Goal: Task Accomplishment & Management: Complete application form

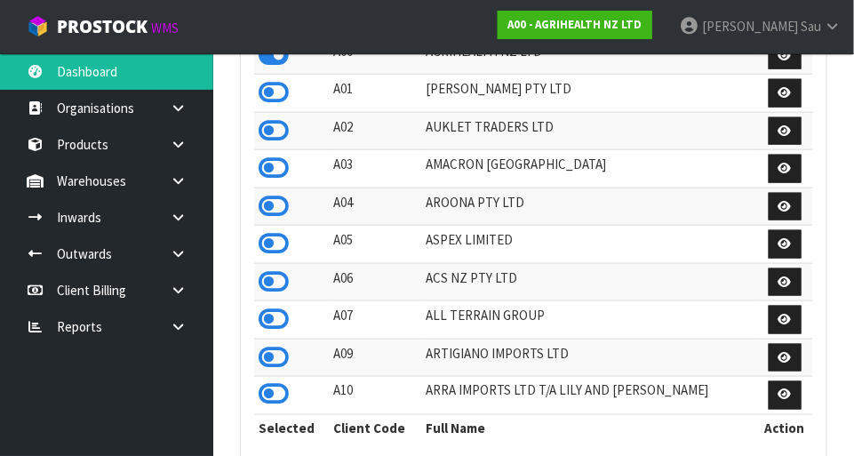
scroll to position [1402, 614]
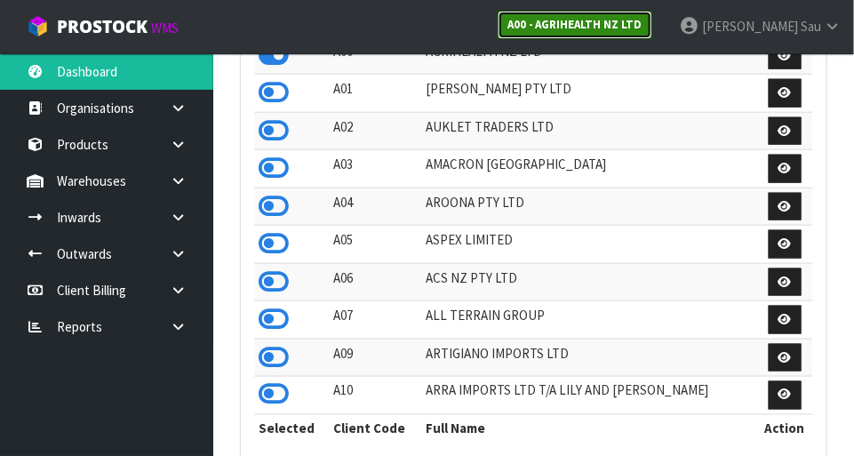
click at [652, 32] on link "A00 - AGRIHEALTH NZ LTD" at bounding box center [575, 25] width 155 height 28
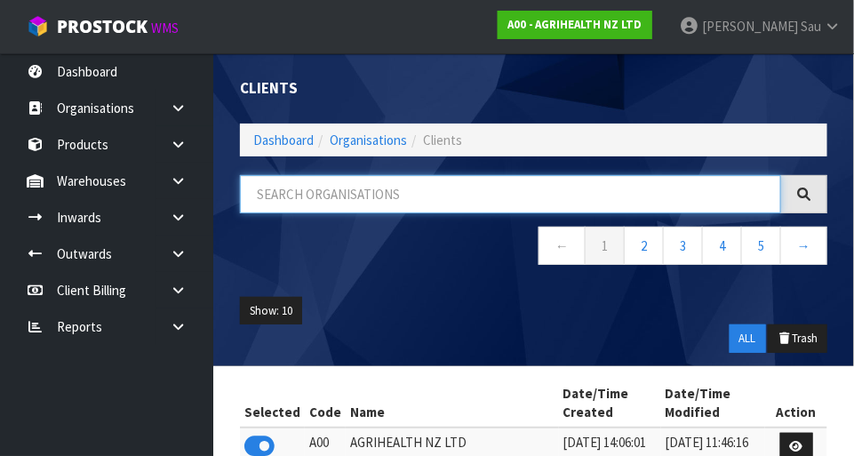
click at [662, 189] on input "text" at bounding box center [510, 194] width 541 height 38
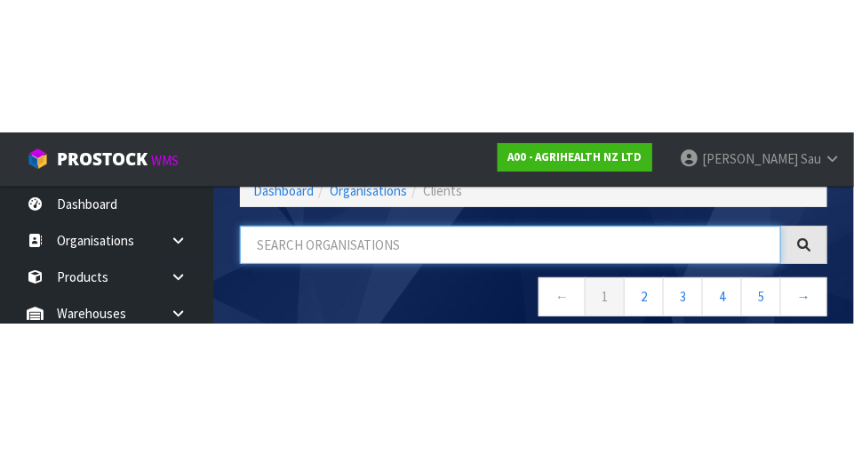
scroll to position [90, 0]
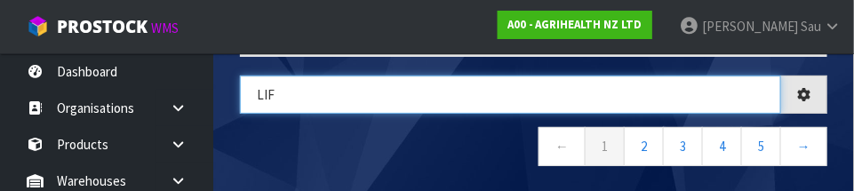
type input "LIF"
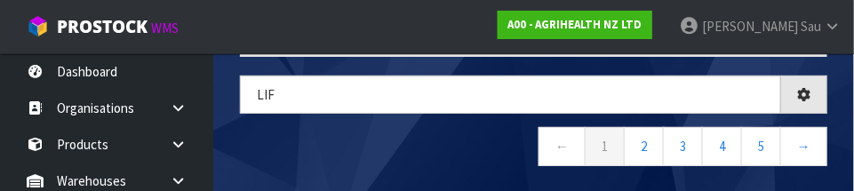
click at [303, 162] on nav "← 1 2 3 4 5 →" at bounding box center [533, 149] width 587 height 44
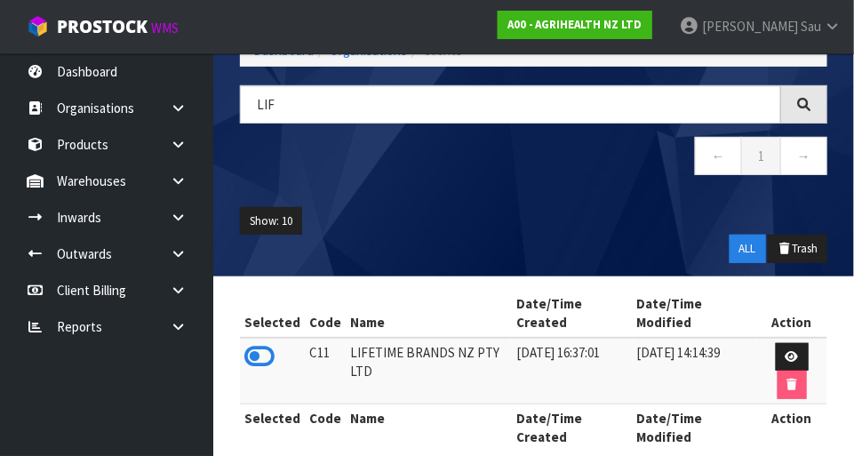
click at [260, 356] on icon at bounding box center [259, 356] width 30 height 27
click at [177, 180] on icon at bounding box center [178, 180] width 17 height 13
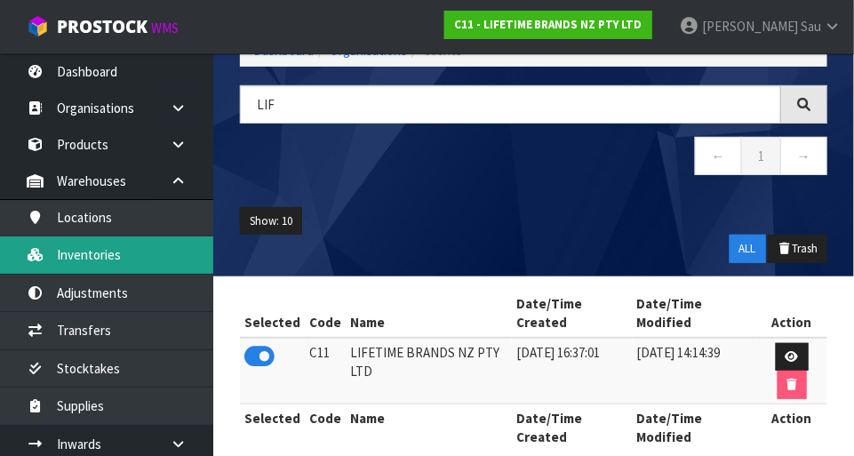
click at [84, 251] on link "Inventories" at bounding box center [106, 254] width 213 height 36
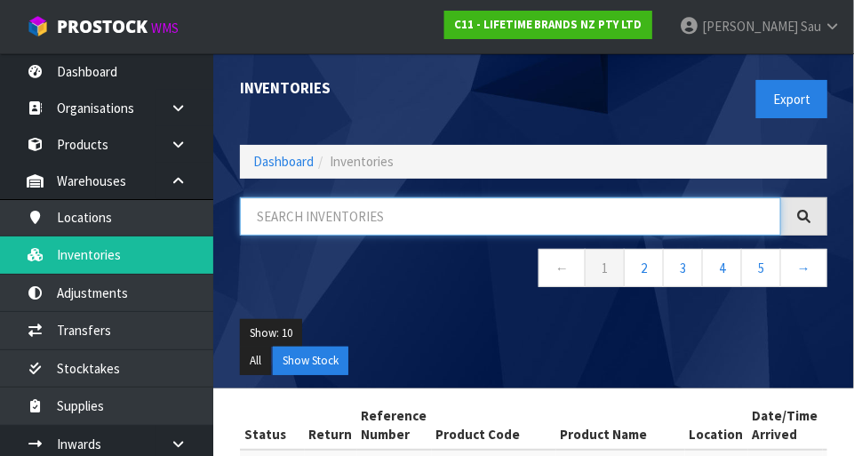
click at [516, 198] on input "text" at bounding box center [510, 216] width 541 height 38
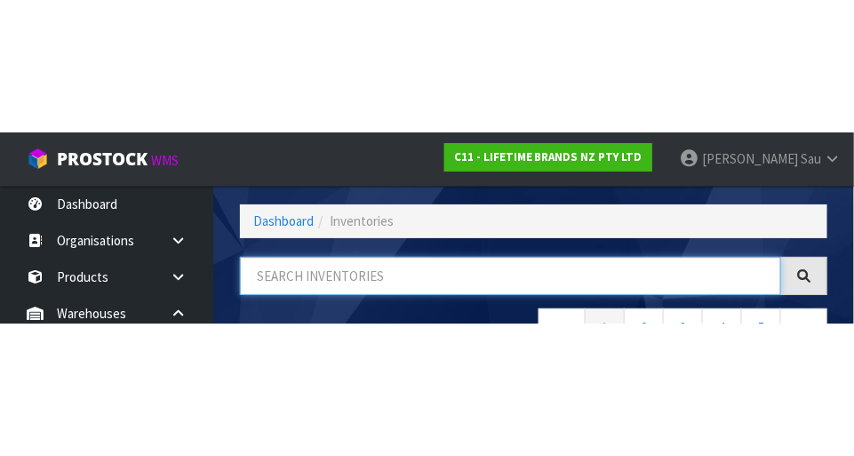
scroll to position [120, 0]
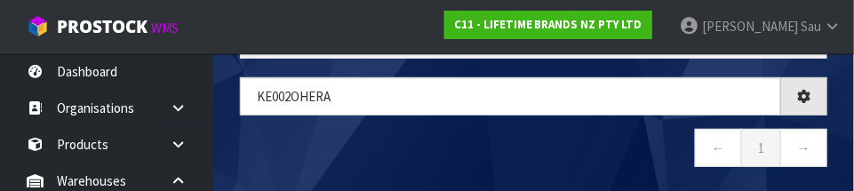
click at [499, 153] on nav "← 1 →" at bounding box center [533, 151] width 587 height 44
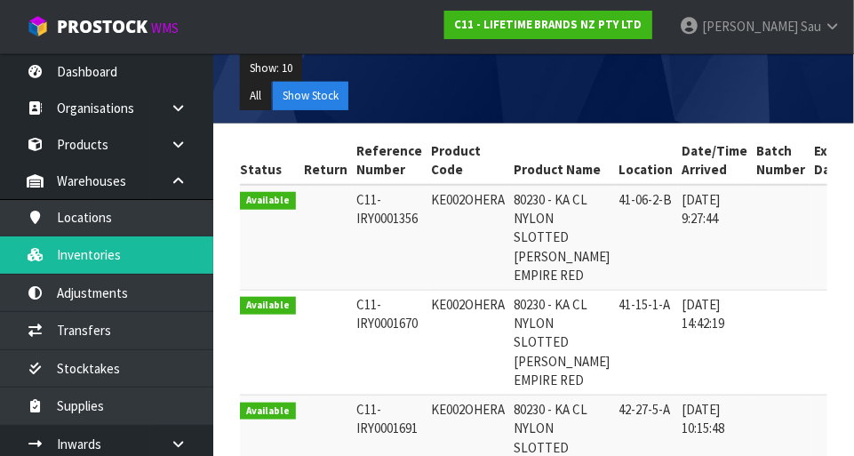
scroll to position [269, 0]
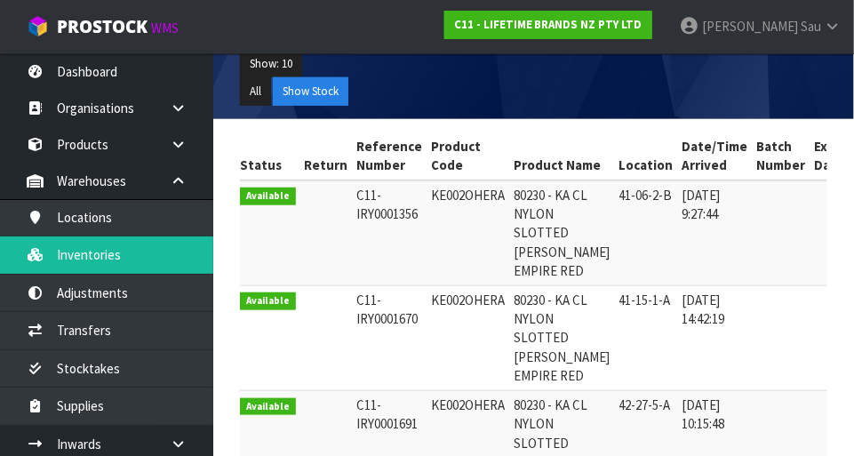
copy td "KE002OHERA"
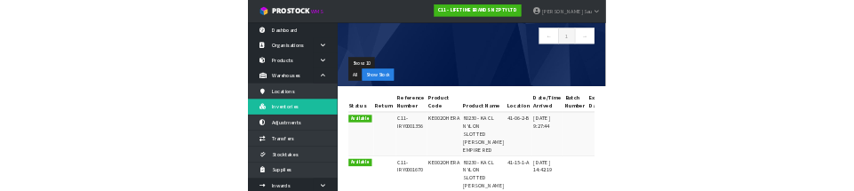
scroll to position [0, 0]
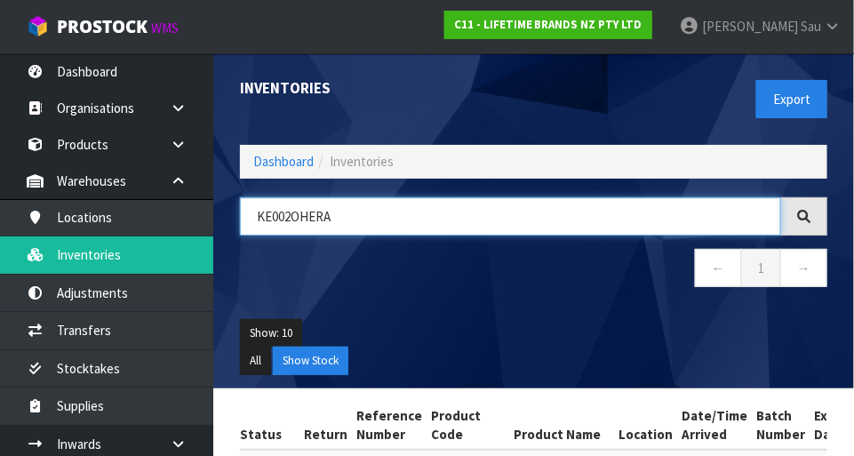
click at [671, 214] on input "KE002OHERA" at bounding box center [510, 216] width 541 height 38
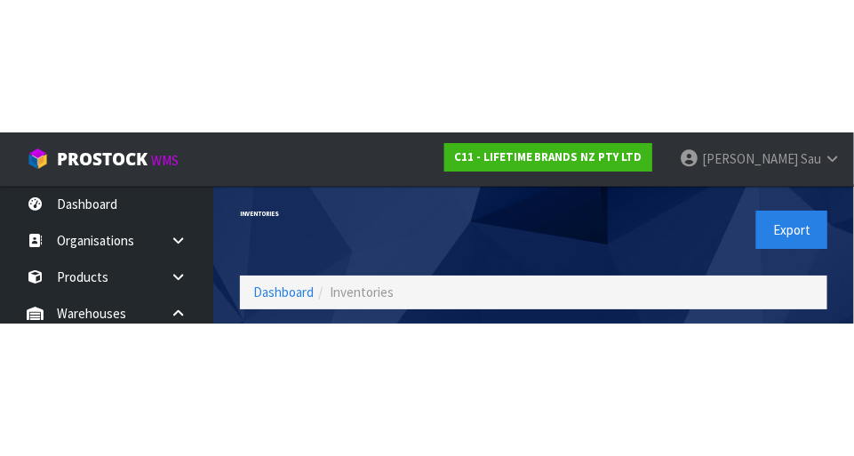
scroll to position [120, 0]
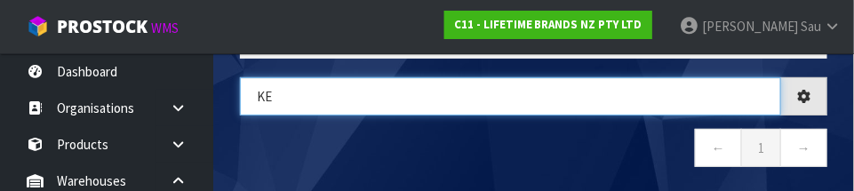
type input "K"
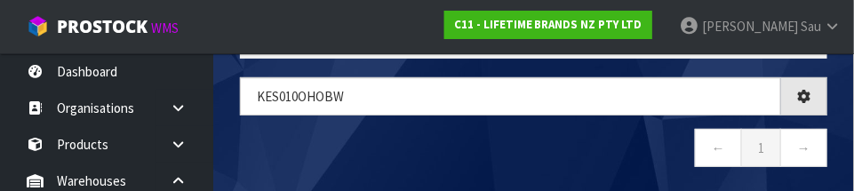
click at [586, 156] on nav "← 1 →" at bounding box center [533, 151] width 587 height 44
type input "KES010OHOBW"
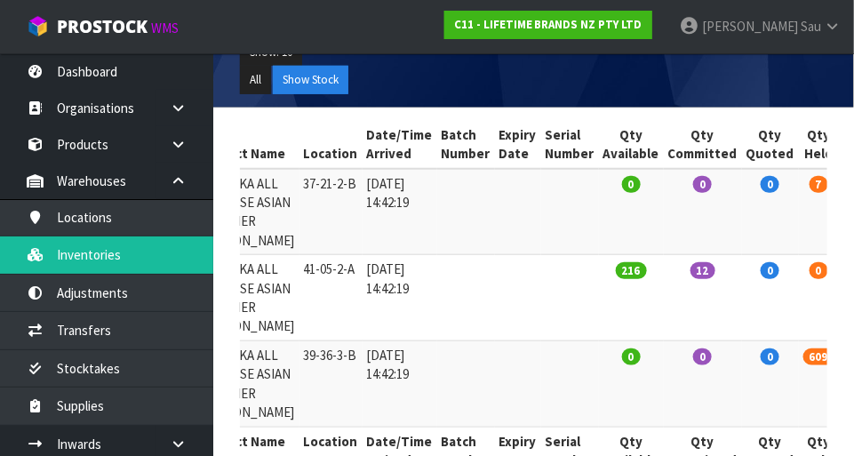
scroll to position [0, 362]
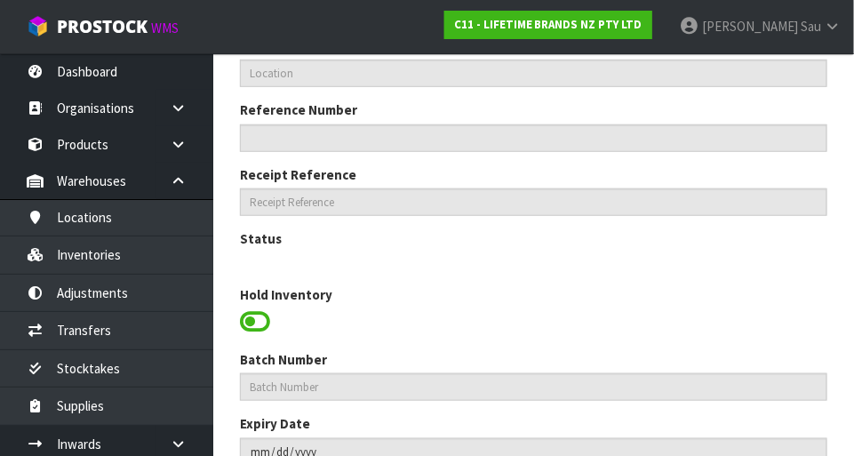
type input "KES010OHOBW"
type input "80337 - KA ALL PURPOSE ASIAN STRAINER [PERSON_NAME]"
type input "37-21-2-B"
type input "C11-IRY0000971"
type input "C11-REC0000023"
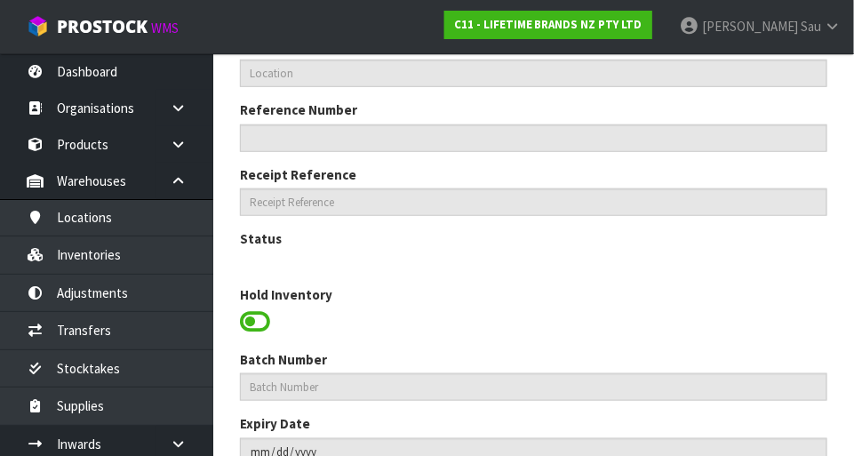
type textarea "PART OF BULK GOODS BUT WHEN TRANSFERED FOUND THAT 7 UNITS WERE MISSING, SECOND …"
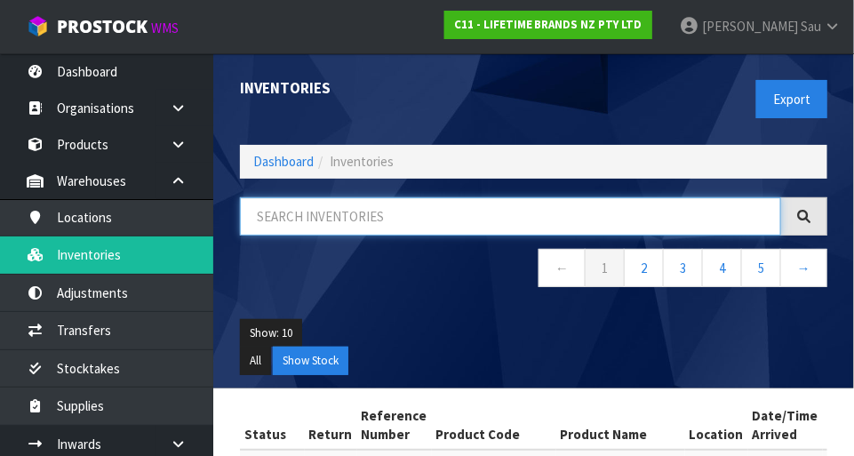
click at [721, 220] on input "text" at bounding box center [510, 216] width 541 height 38
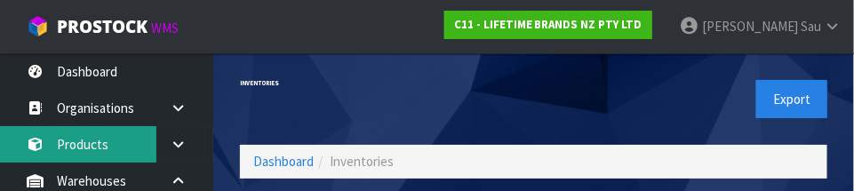
click at [84, 148] on link "Products" at bounding box center [106, 144] width 213 height 36
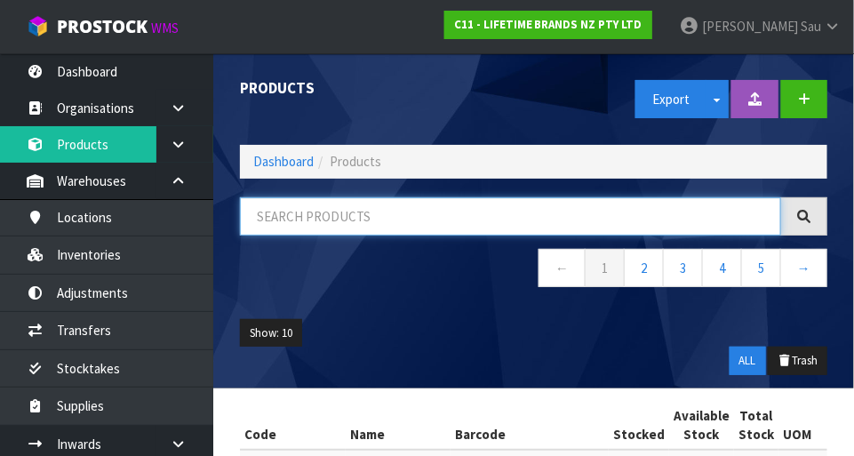
click at [286, 219] on input "text" at bounding box center [510, 216] width 541 height 38
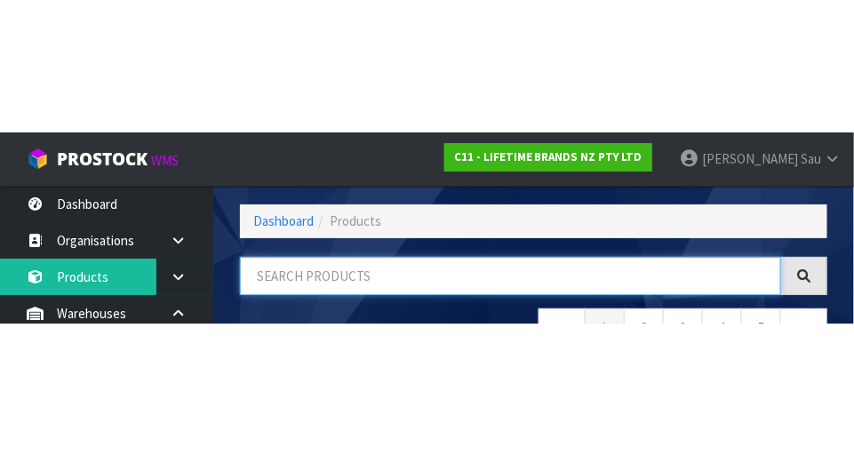
scroll to position [120, 0]
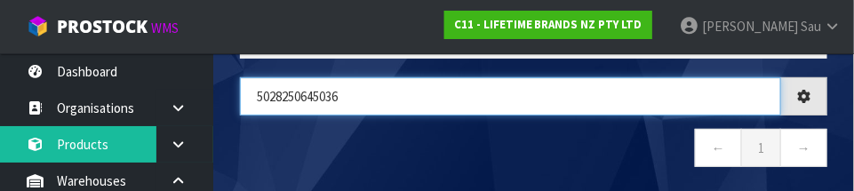
type input "5028250645036"
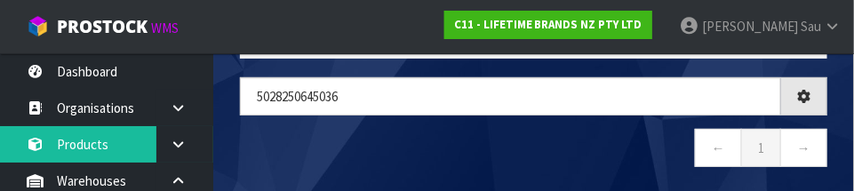
click at [547, 151] on nav "← 1 →" at bounding box center [533, 151] width 587 height 44
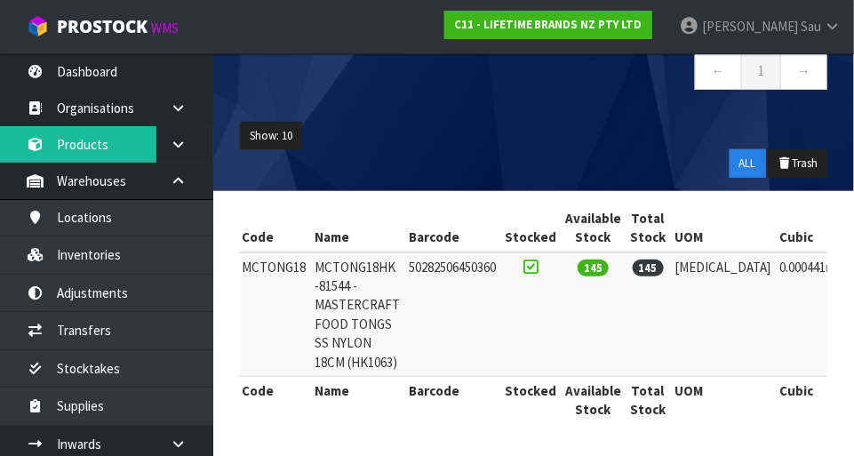
scroll to position [0, 0]
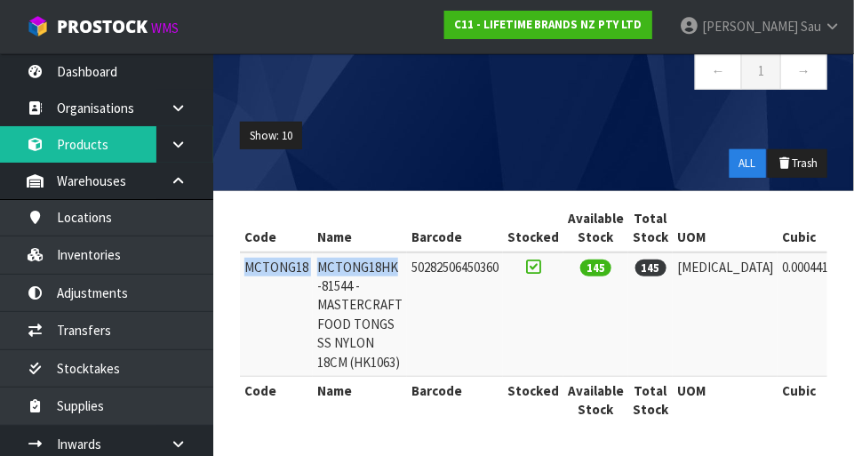
click at [597, 308] on td "145" at bounding box center [595, 314] width 65 height 124
click at [630, 312] on td "145" at bounding box center [650, 314] width 44 height 124
click at [527, 300] on td at bounding box center [533, 314] width 60 height 124
copy tr "MCTONG18 MCTONG18HK"
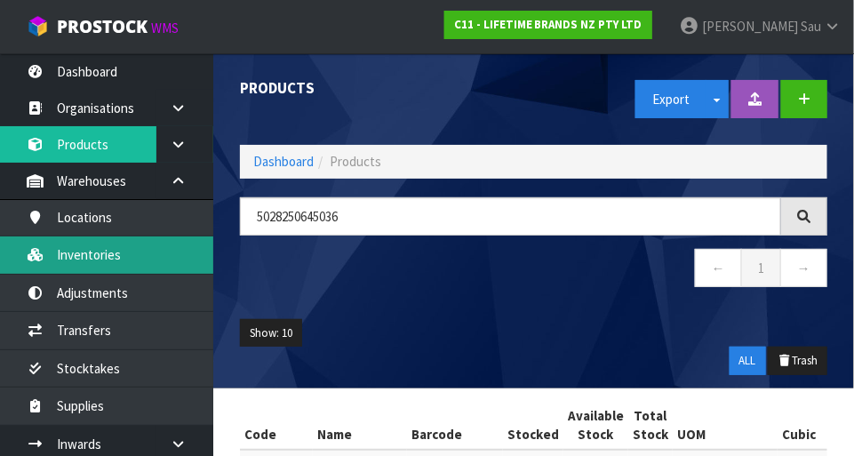
click at [140, 260] on link "Inventories" at bounding box center [106, 254] width 213 height 36
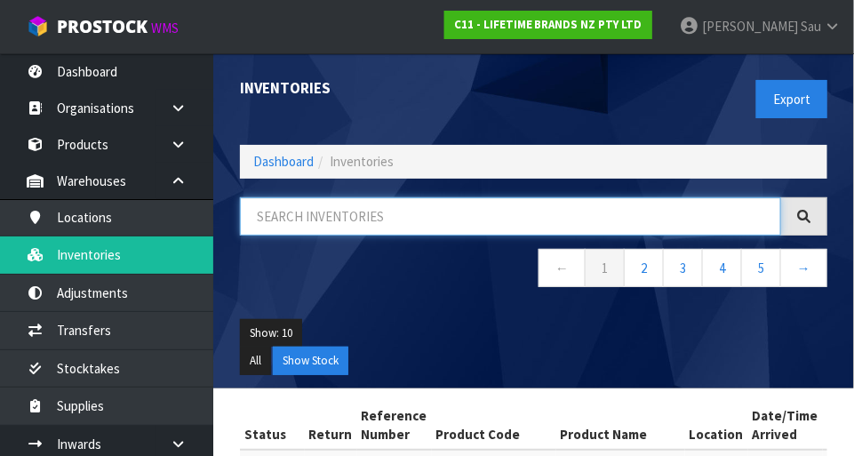
paste input "MCTONG18 MCTONG18HK"
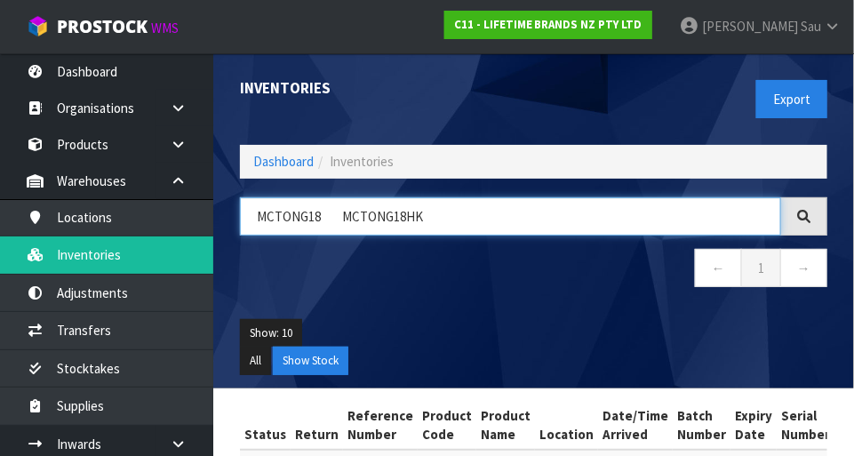
click at [337, 220] on input "MCTONG18 MCTONG18HK" at bounding box center [510, 216] width 541 height 38
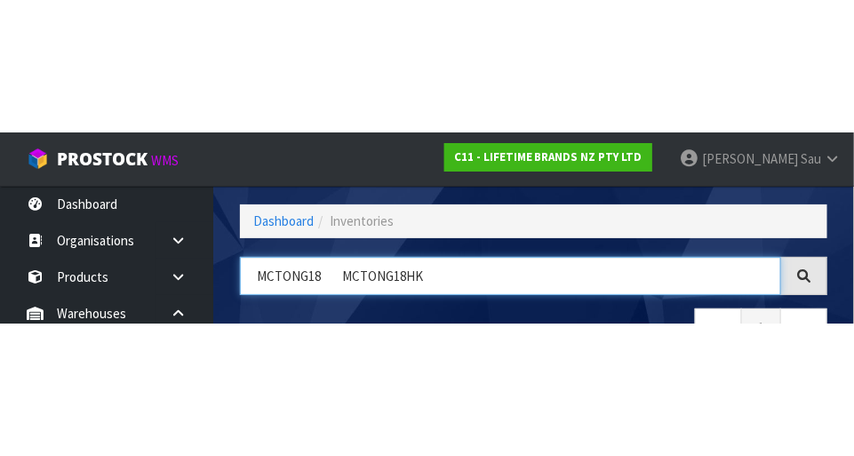
scroll to position [120, 0]
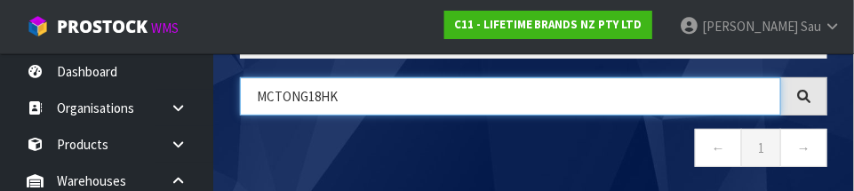
type input "MCTONG18HK"
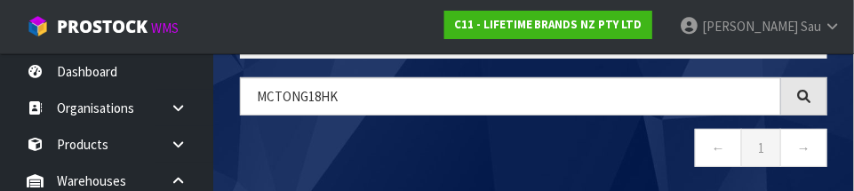
click at [590, 156] on nav "← 1 →" at bounding box center [533, 151] width 587 height 44
click at [441, 172] on nav "← 1 →" at bounding box center [533, 151] width 587 height 44
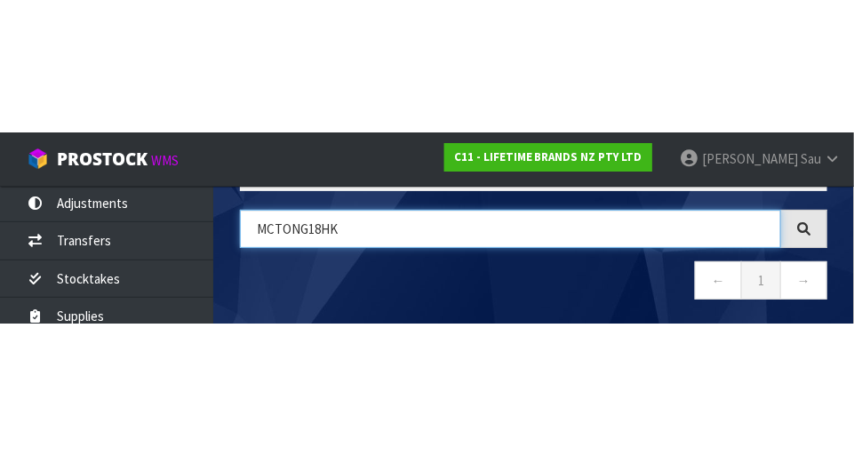
scroll to position [242, 0]
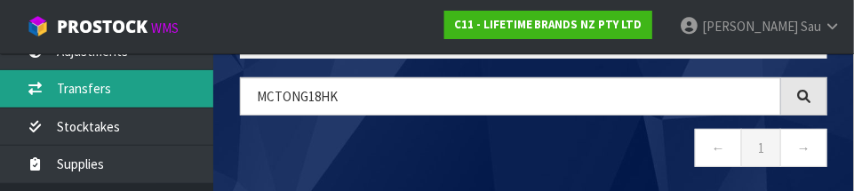
click at [90, 91] on link "Transfers" at bounding box center [106, 88] width 213 height 36
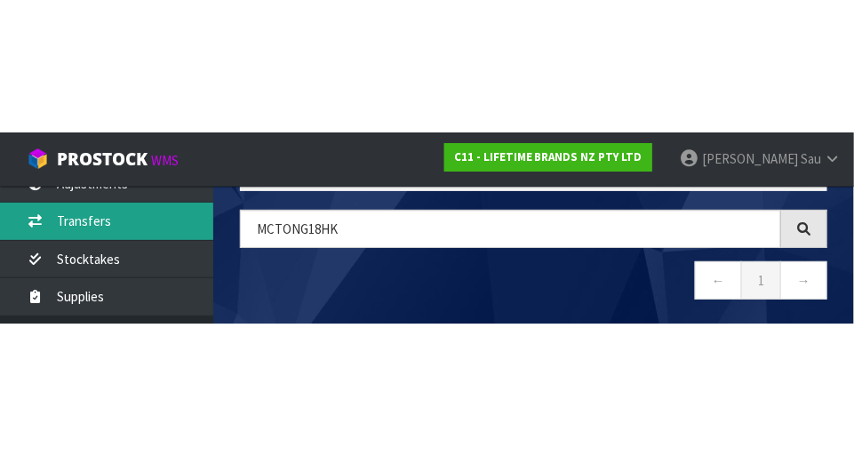
scroll to position [149, 0]
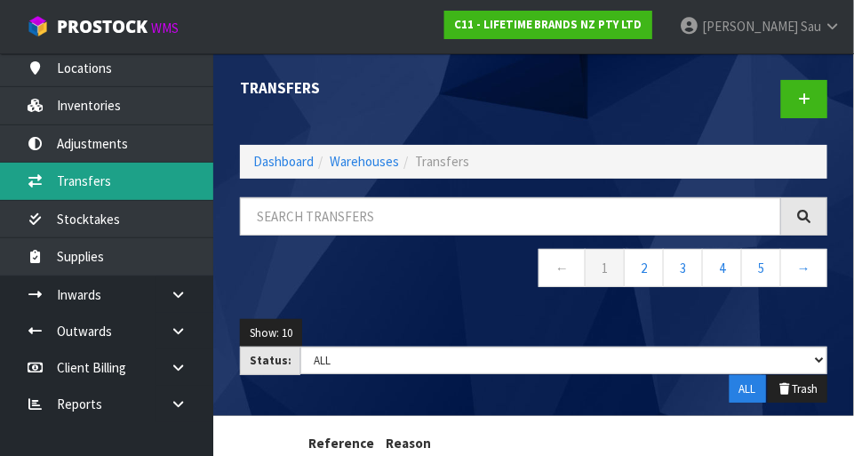
scroll to position [5, 0]
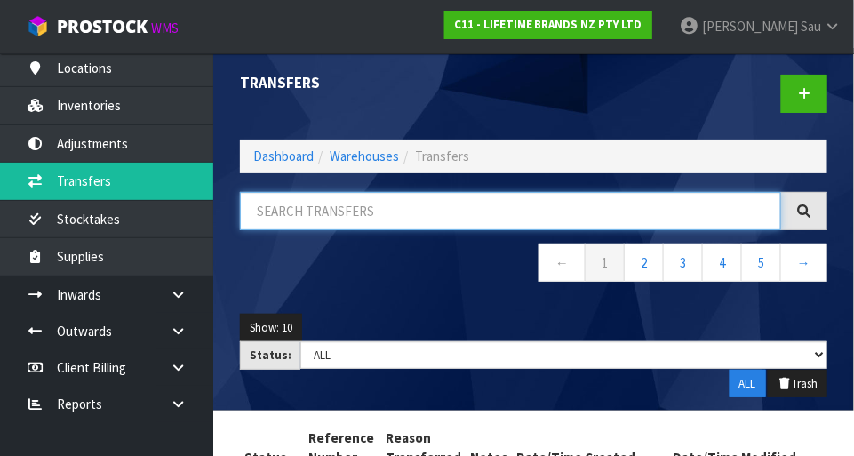
paste input "MCTONG18HK"
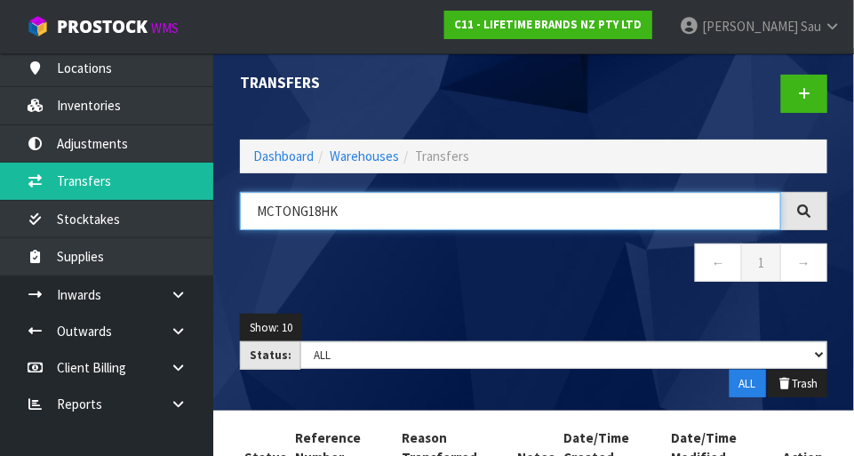
type input "MCTONG18HK"
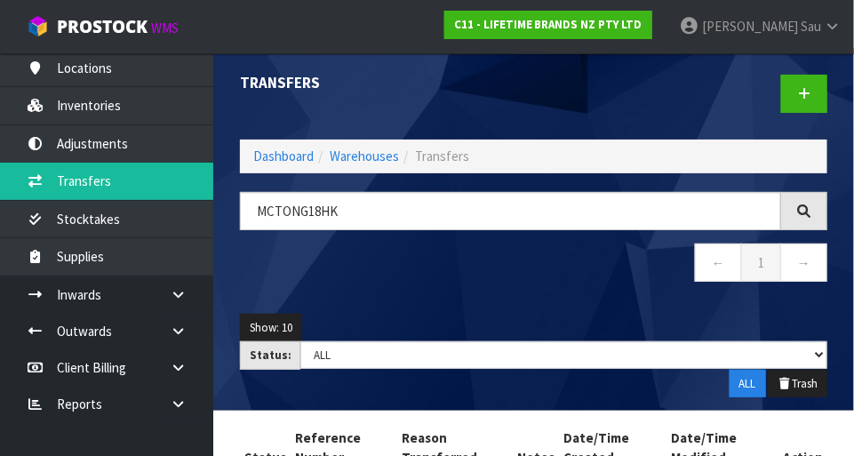
click at [611, 285] on nav "← 1 →" at bounding box center [533, 266] width 587 height 44
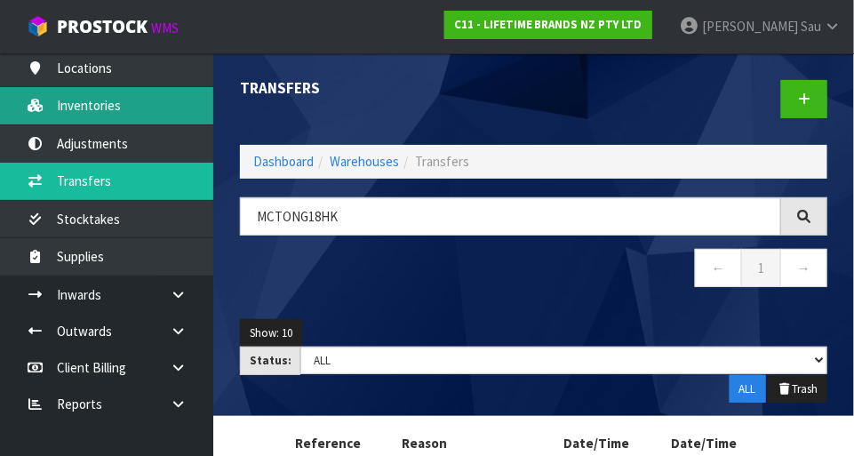
click at [91, 107] on link "Inventories" at bounding box center [106, 105] width 213 height 36
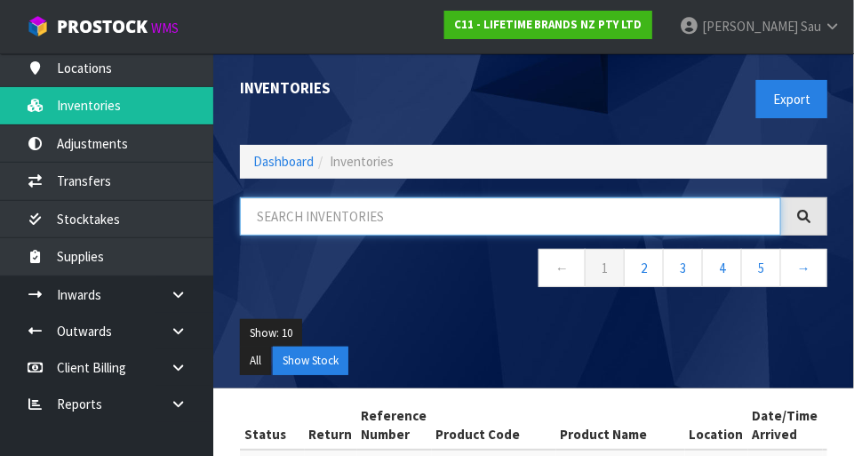
paste input "MCTONG18HK"
type input "MCTONG18HK"
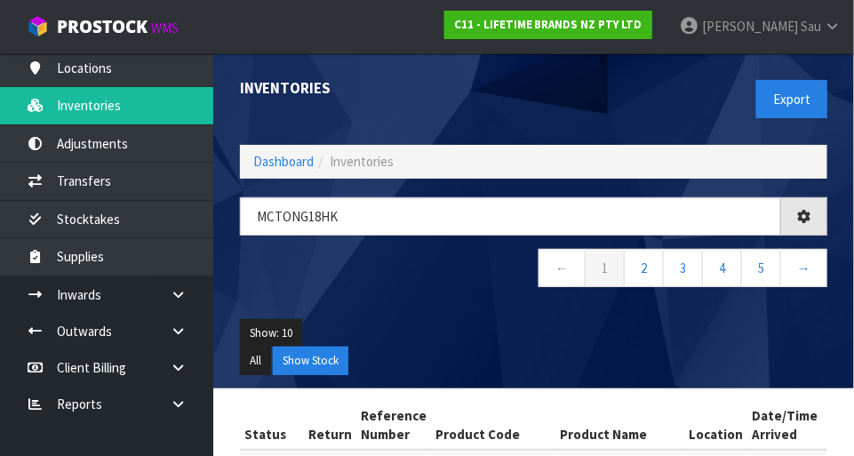
click at [665, 93] on div "Export" at bounding box center [688, 99] width 308 height 92
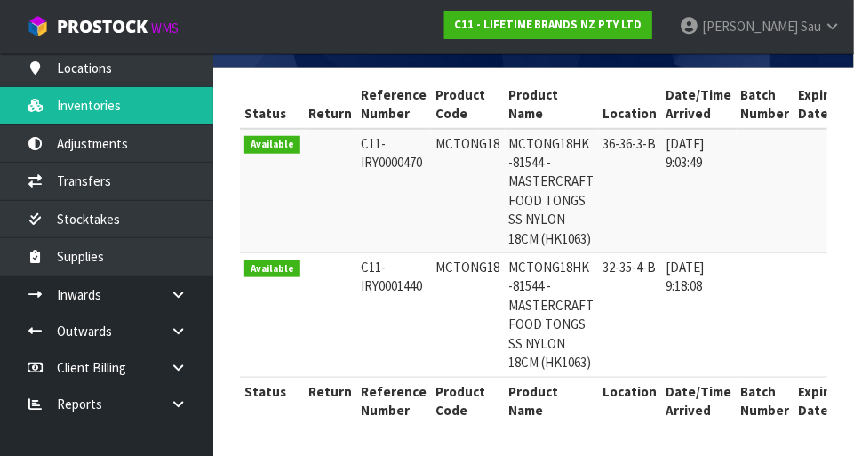
copy tr "MCTONG18 MCTONG18HK"
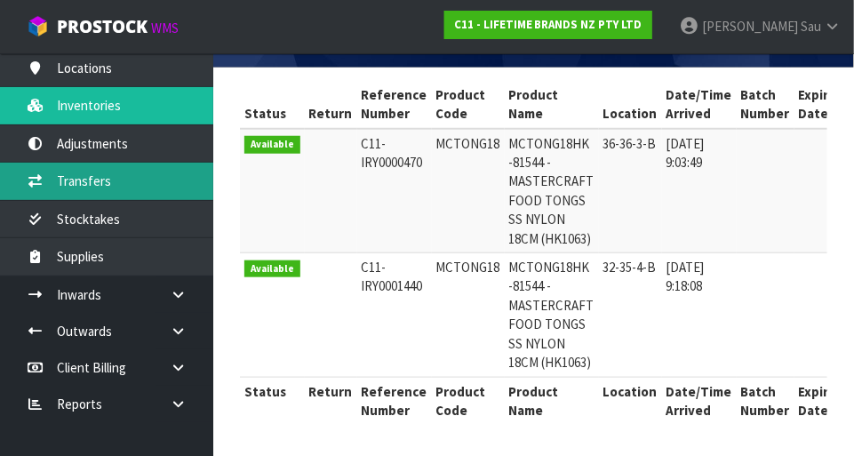
click at [73, 180] on link "Transfers" at bounding box center [106, 181] width 213 height 36
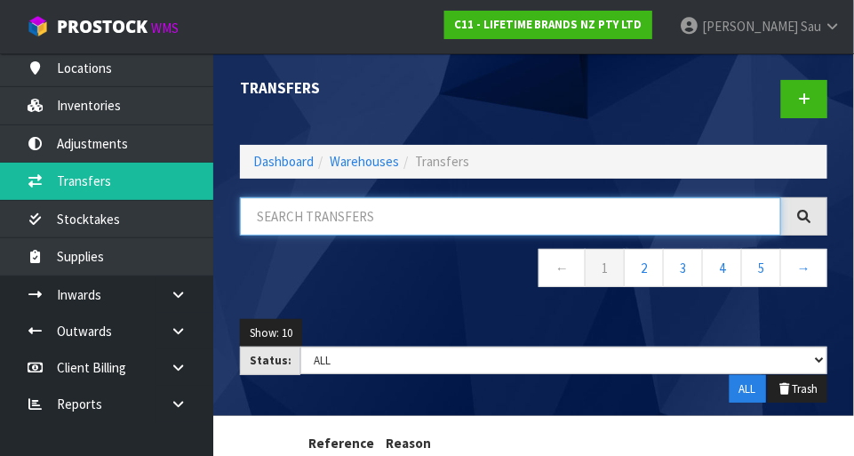
paste input "MCTONG18 MCTONG18HK"
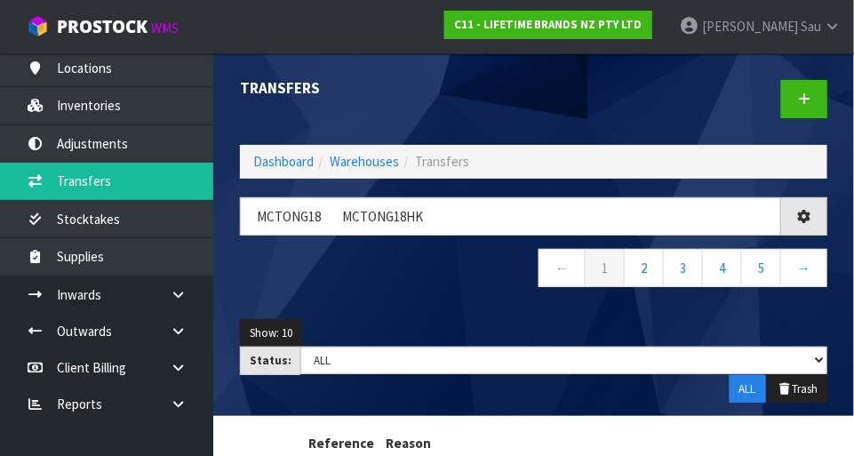
click at [451, 274] on nav "← 1 2 3 4 5 →" at bounding box center [533, 271] width 587 height 44
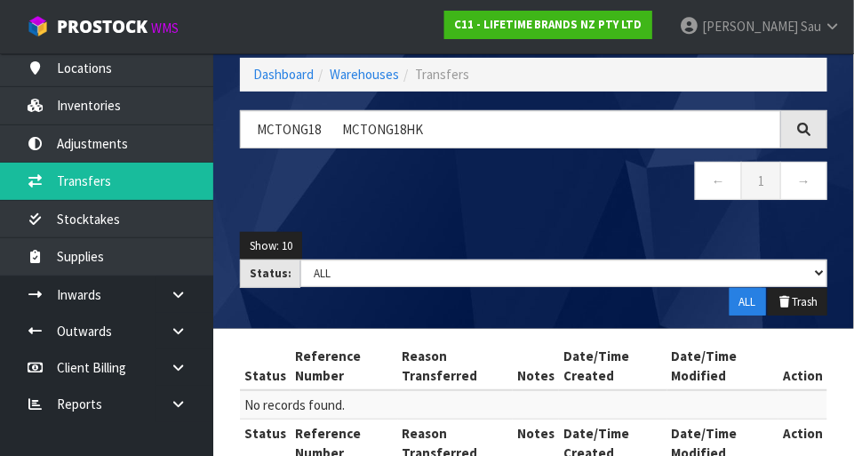
scroll to position [128, 0]
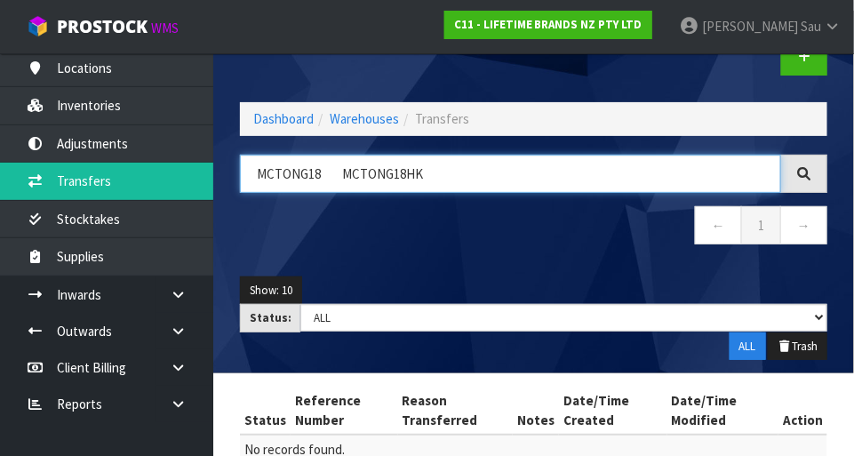
click at [549, 167] on input "MCTONG18 MCTONG18HK" at bounding box center [510, 174] width 541 height 38
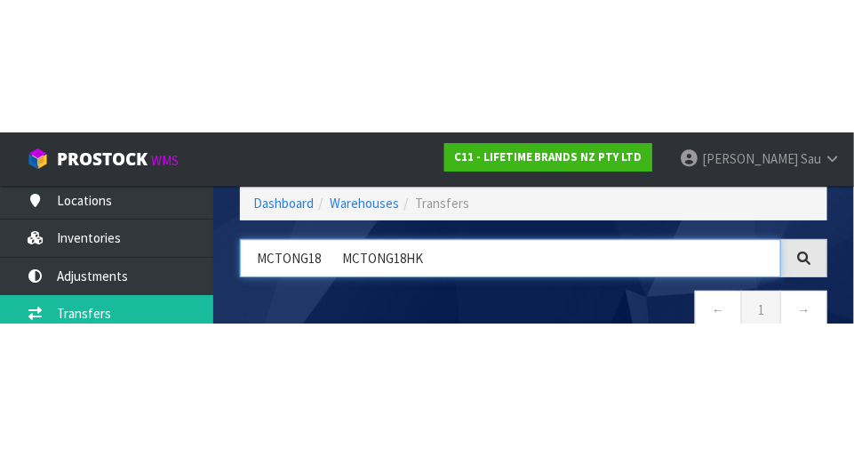
scroll to position [120, 0]
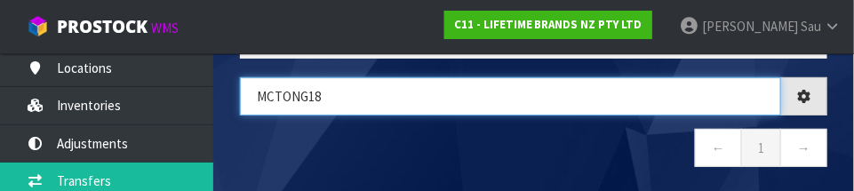
type input "MCTONG18"
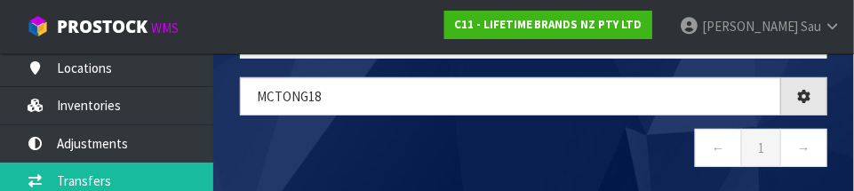
click at [633, 156] on nav "← 1 →" at bounding box center [533, 151] width 587 height 44
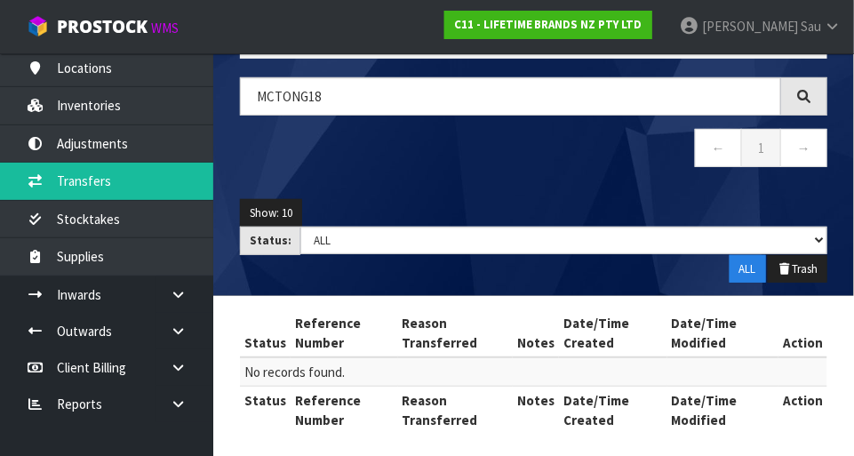
scroll to position [128, 0]
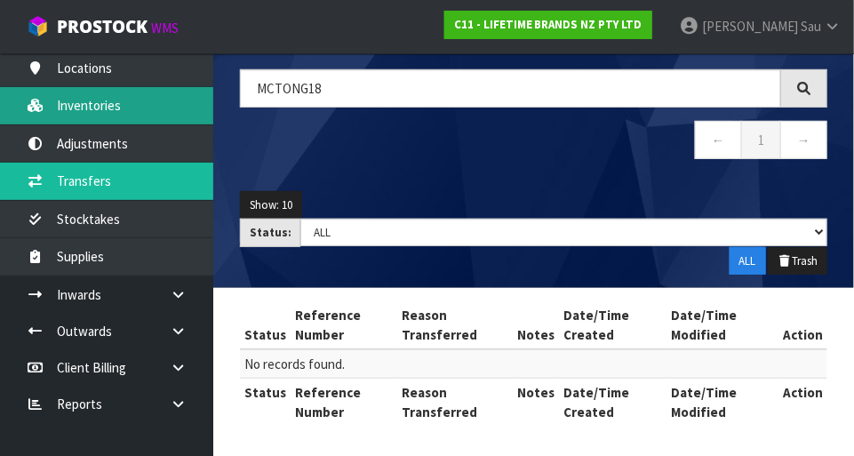
click at [84, 115] on link "Inventories" at bounding box center [106, 105] width 213 height 36
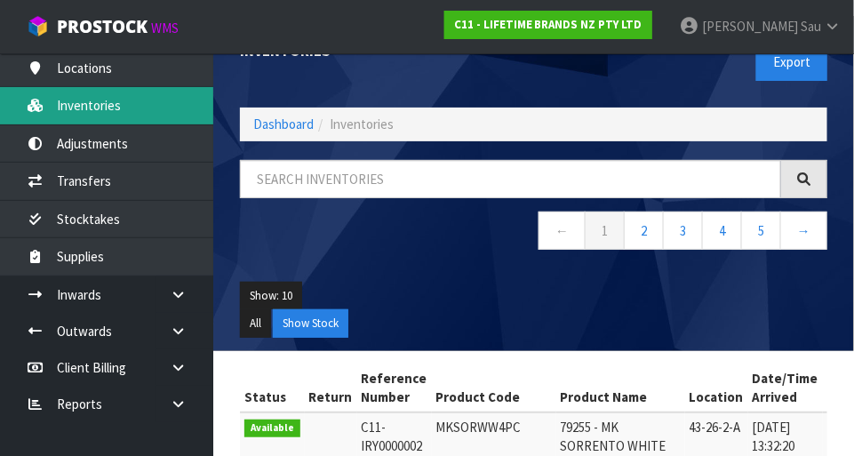
scroll to position [40, 0]
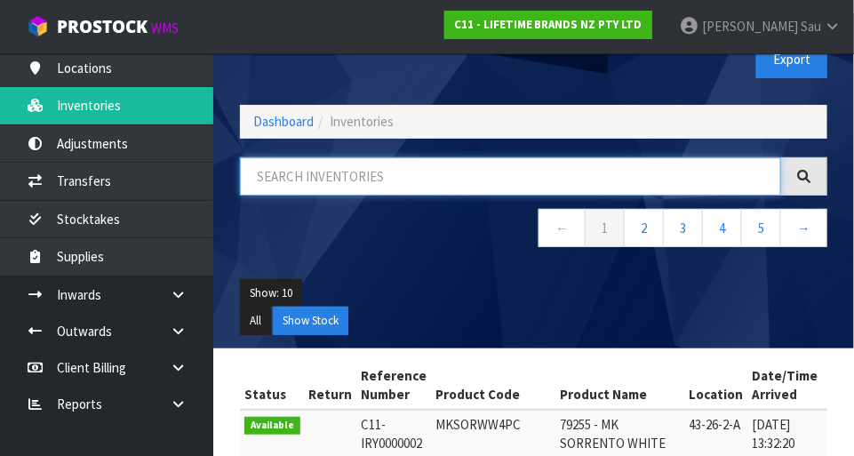
paste input "MCTONG18 MCTONG18HK"
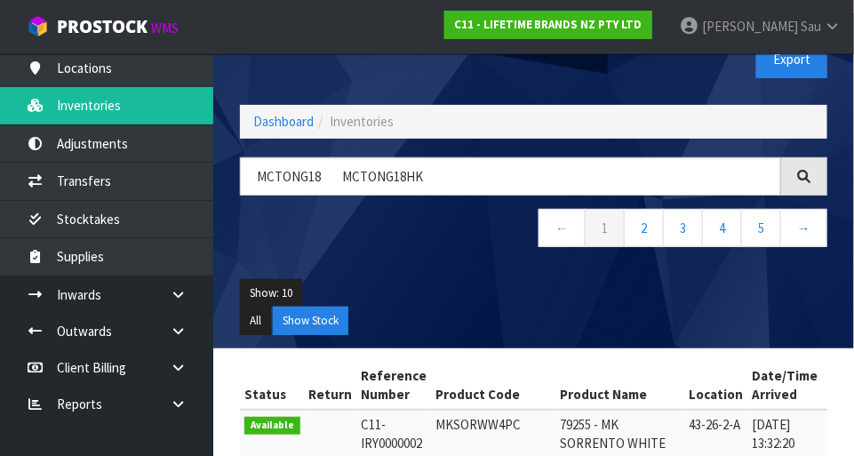
click at [388, 262] on div "MCTONG18 MCTONG18HK ← 1 2 3 4 5 →" at bounding box center [534, 211] width 614 height 108
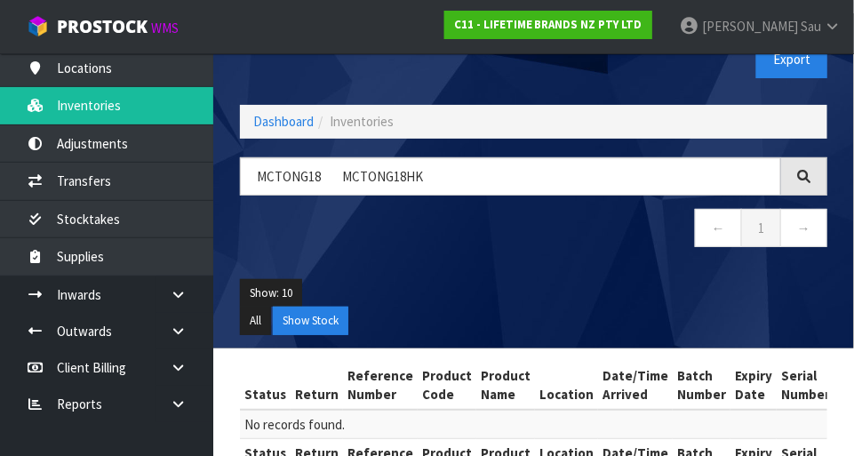
scroll to position [100, 0]
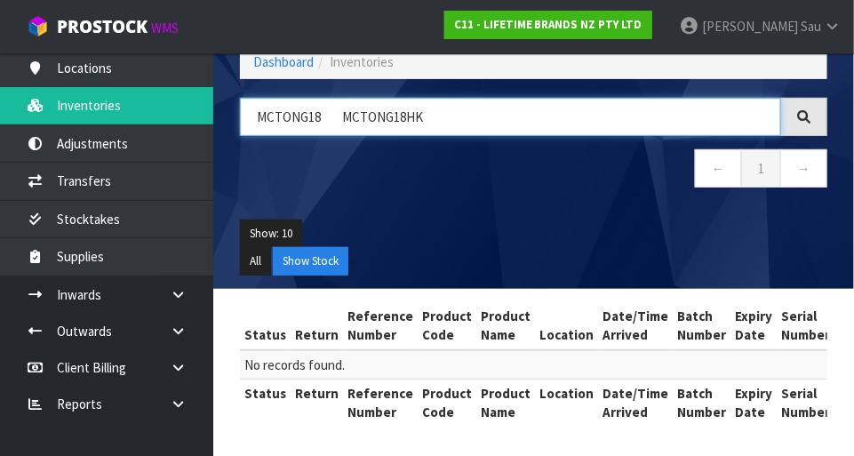
click at [337, 111] on input "MCTONG18 MCTONG18HK" at bounding box center [510, 117] width 541 height 38
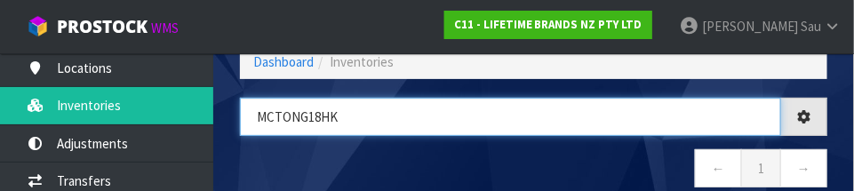
type input "MCTONG18HK"
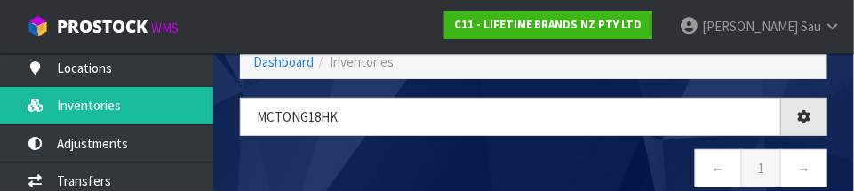
click at [525, 169] on nav "← 1 →" at bounding box center [533, 171] width 587 height 44
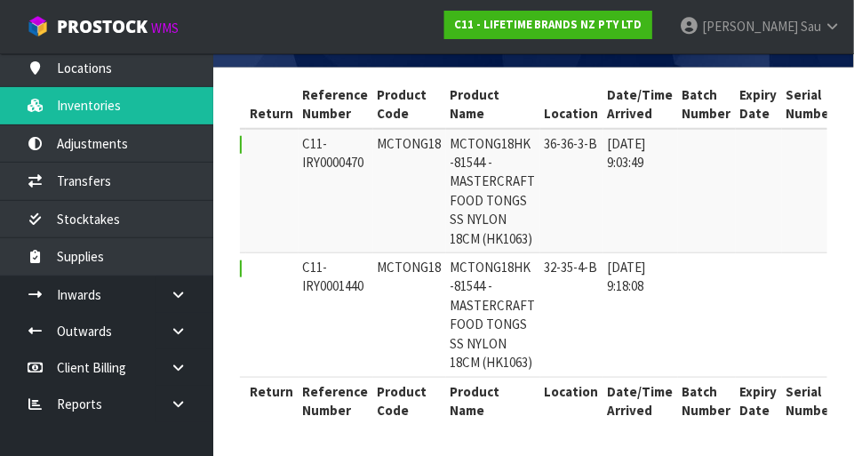
scroll to position [0, 60]
copy tr "MCTONG18 MCTONG18HK"
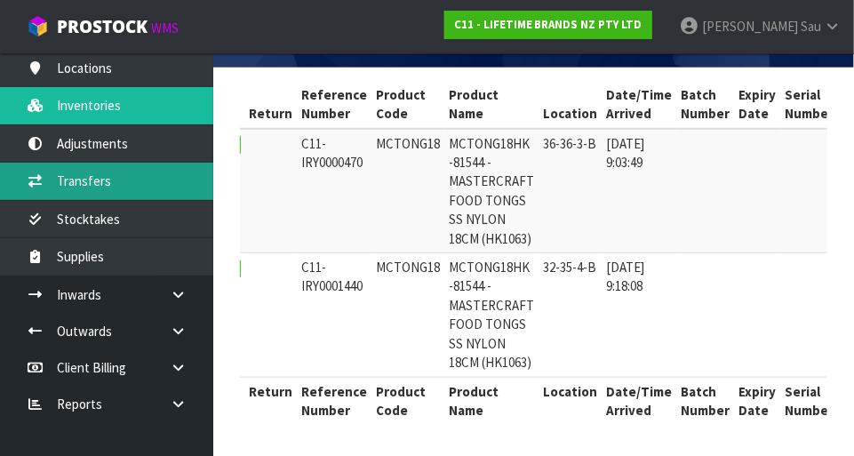
click at [78, 188] on link "Transfers" at bounding box center [106, 181] width 213 height 36
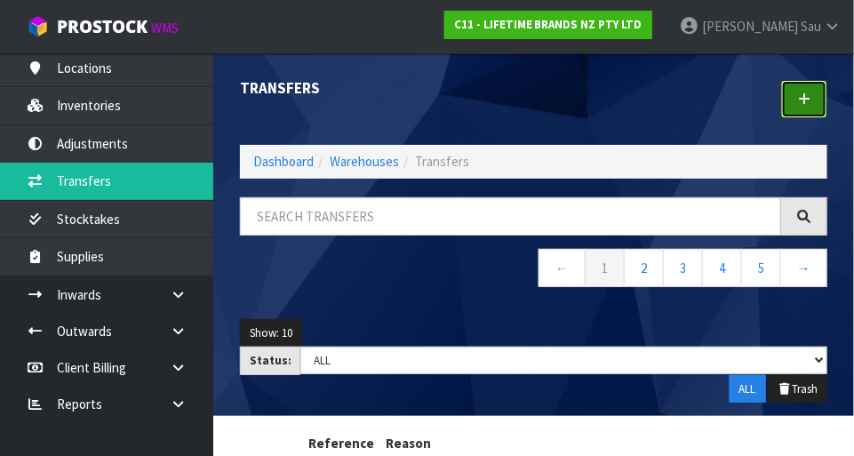
click at [806, 98] on icon at bounding box center [804, 98] width 12 height 13
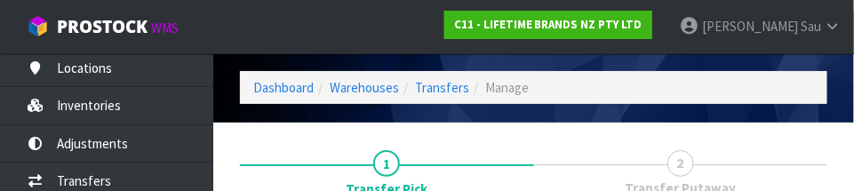
scroll to position [263, 0]
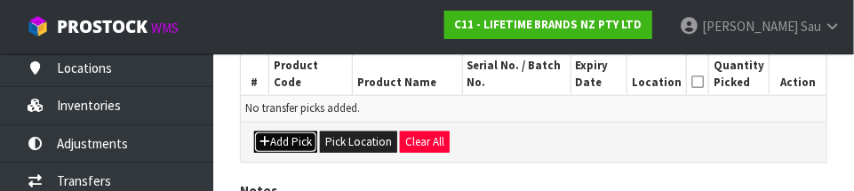
click at [292, 141] on button "Add Pick" at bounding box center [285, 142] width 63 height 21
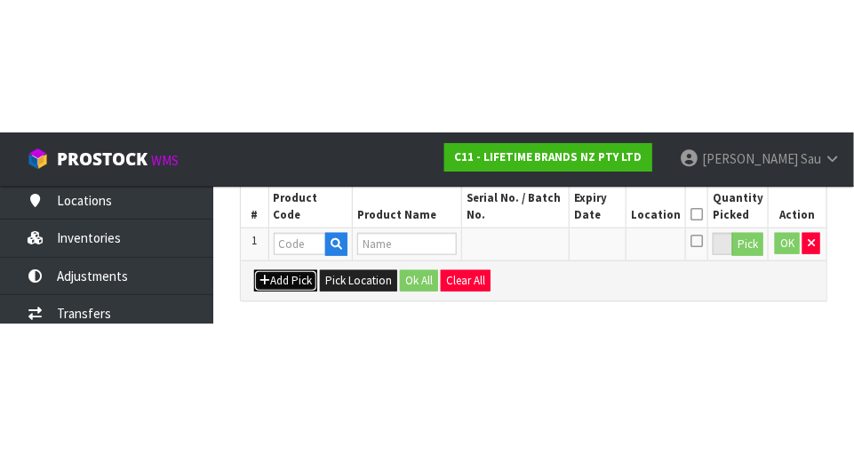
scroll to position [400, 0]
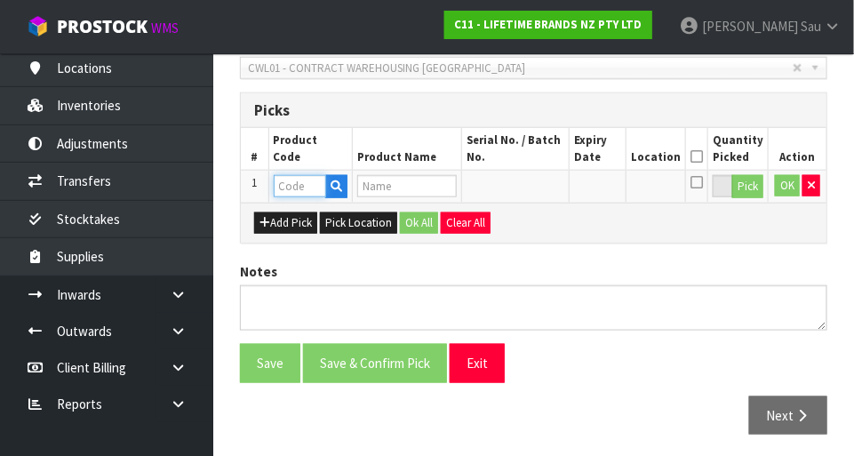
paste input "MCTONG18 MCTONG18HK"
type input "MCTONG18 MCTONG18HK"
click at [710, 232] on div "Add Pick Pick Location Ok All Clear All" at bounding box center [534, 223] width 586 height 40
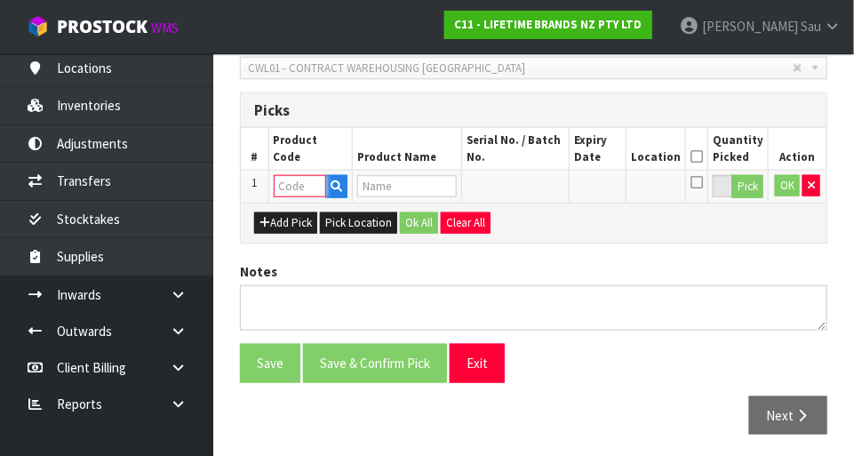
paste input "MCTONG18 MCTONG18HK"
type input "MCTONG18 MCTONG18HK"
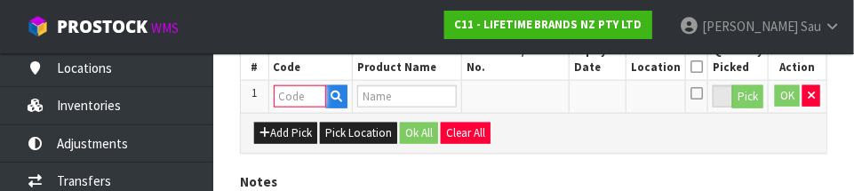
paste input "MCTONG18 MCTONG18HK"
type input "MCTONG18 MCTONG18HK"
click at [714, 148] on div "Add Pick Pick Location Ok All Clear All" at bounding box center [534, 133] width 586 height 40
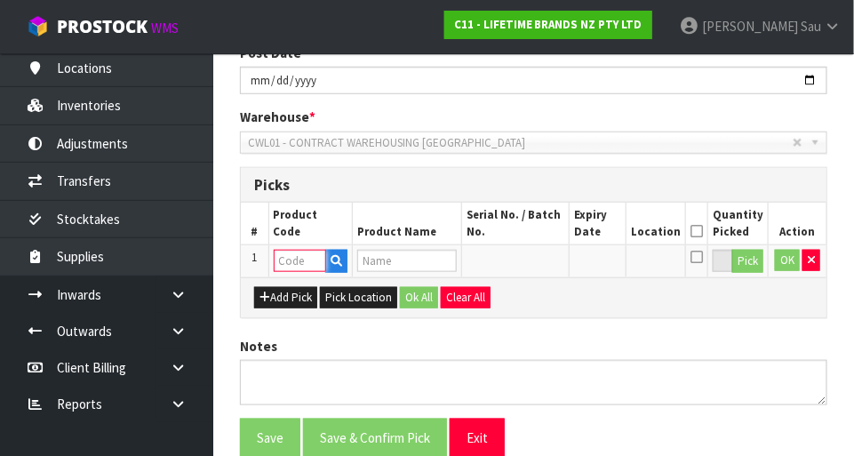
click at [290, 256] on input "text" at bounding box center [300, 261] width 52 height 22
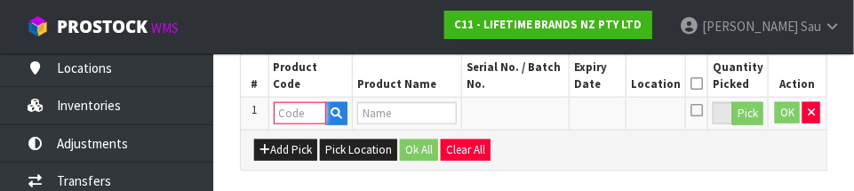
scroll to position [480, 0]
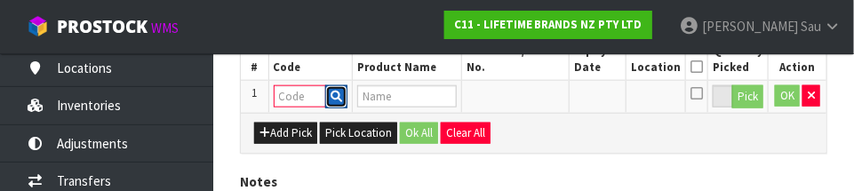
click at [332, 96] on icon "button" at bounding box center [337, 97] width 12 height 12
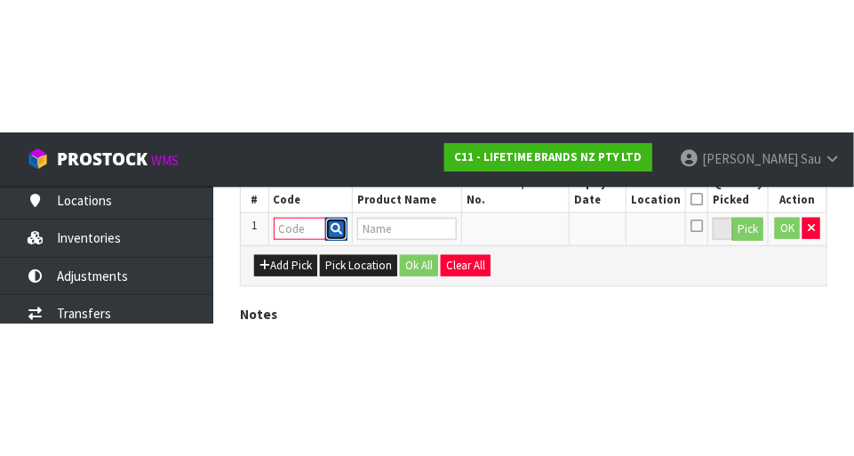
scroll to position [400, 0]
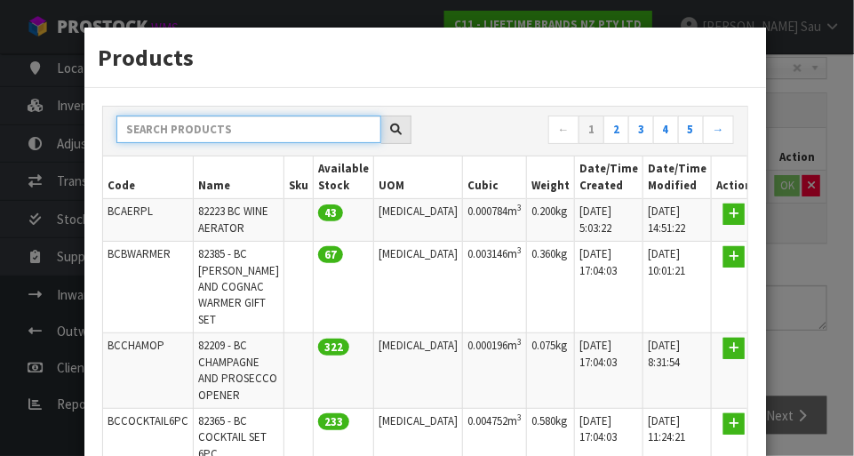
paste input "MCTONG18 MCTONG18HK"
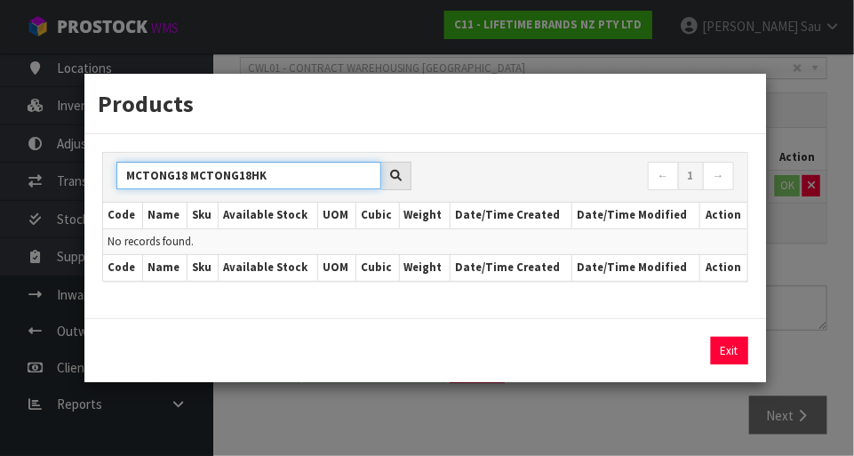
click at [197, 182] on input "MCTONG18 MCTONG18HK" at bounding box center [248, 176] width 265 height 28
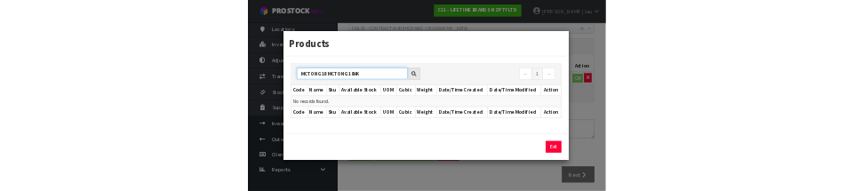
scroll to position [391, 0]
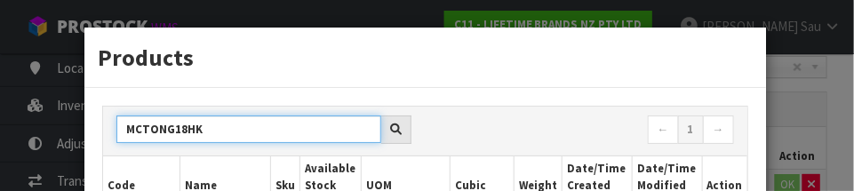
type input "MCTONG18HK"
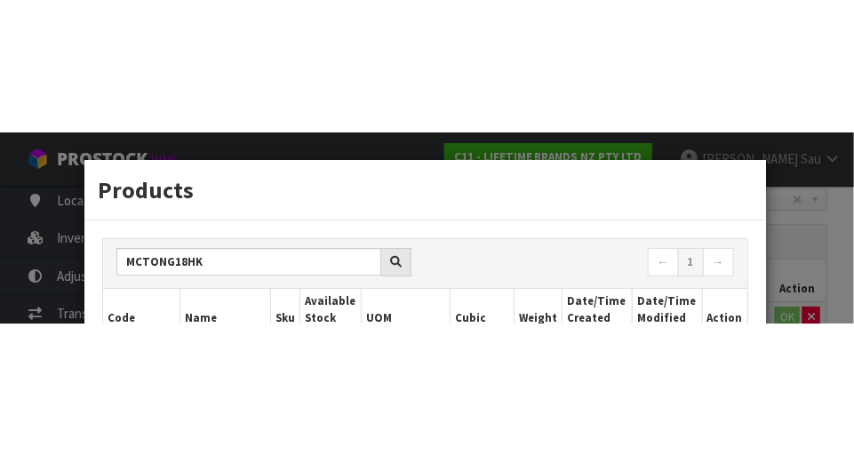
scroll to position [400, 0]
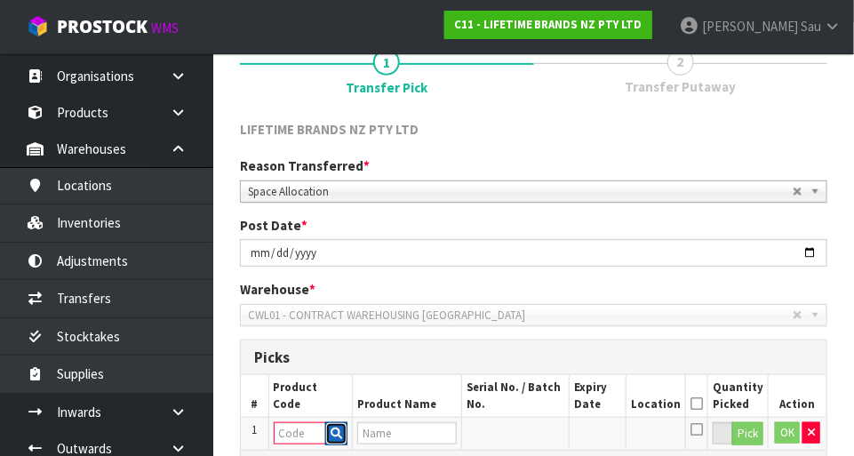
scroll to position [0, 0]
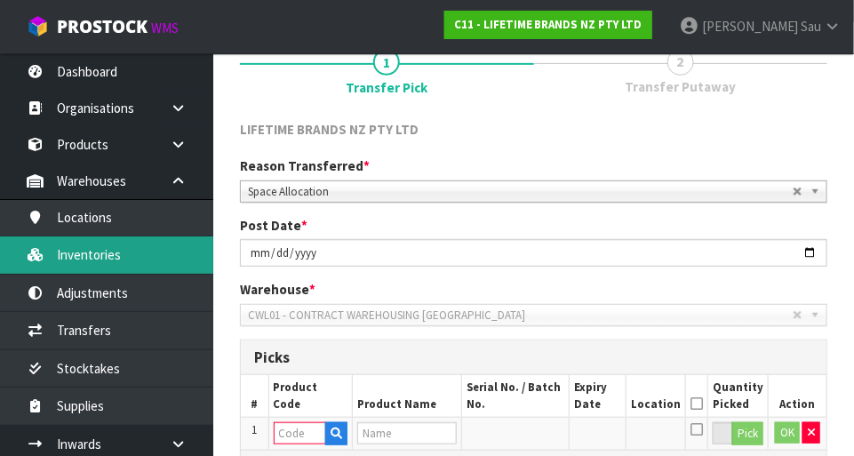
click at [64, 255] on link "Inventories" at bounding box center [106, 254] width 213 height 36
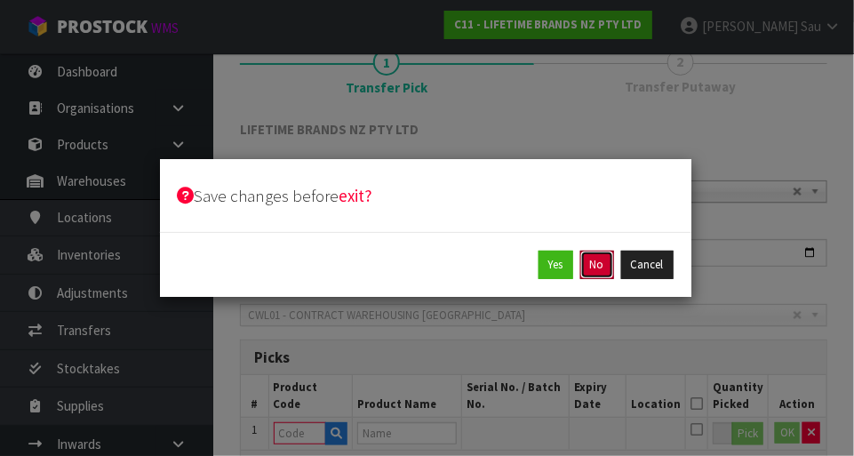
click at [592, 264] on button "No" at bounding box center [597, 265] width 34 height 28
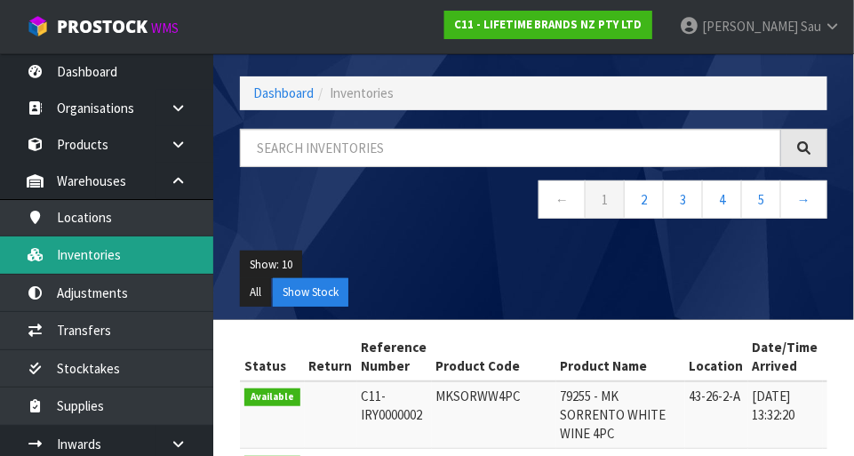
scroll to position [97, 0]
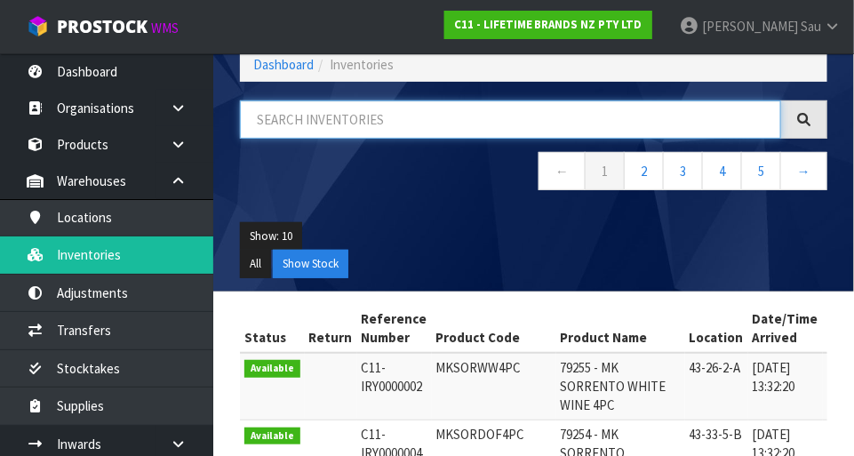
click at [287, 109] on input "text" at bounding box center [510, 119] width 541 height 38
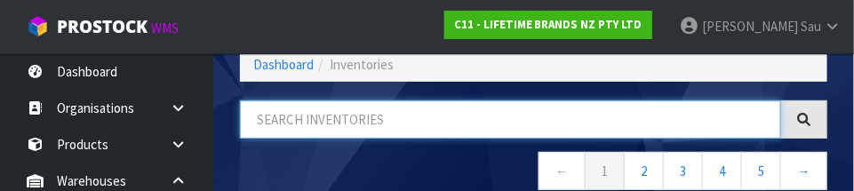
paste input "MCTONG18HK"
type input "MCTONG18HK"
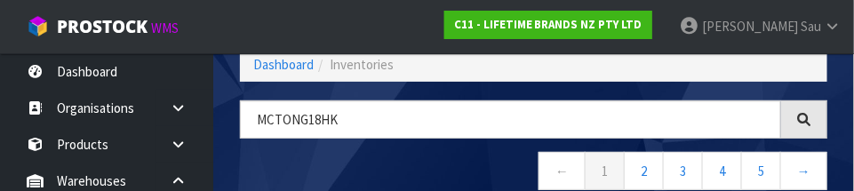
click at [252, 158] on nav "← 1 2 3 4 5 →" at bounding box center [533, 174] width 587 height 44
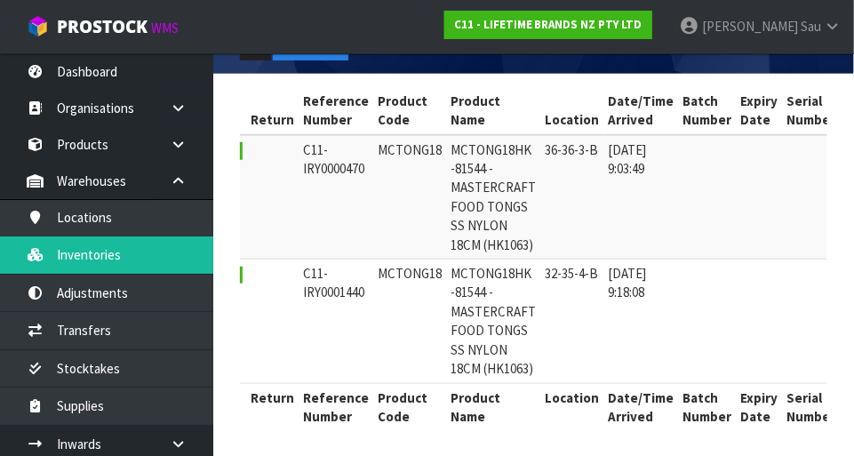
scroll to position [0, 51]
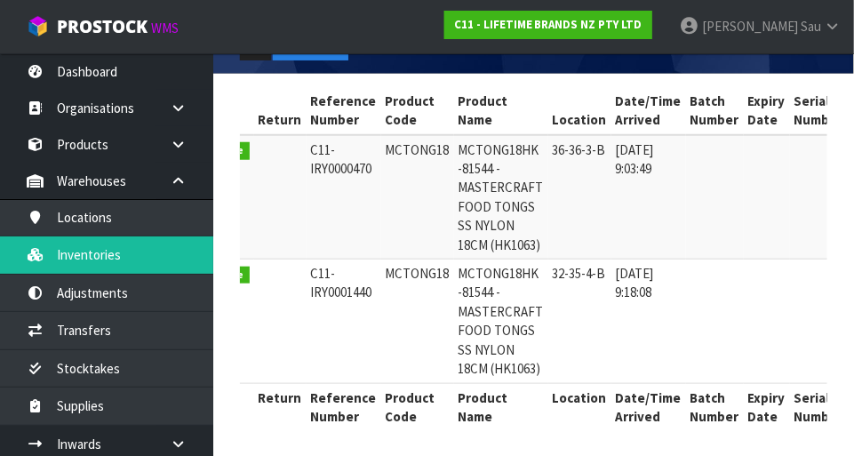
copy td "MCTONG18"
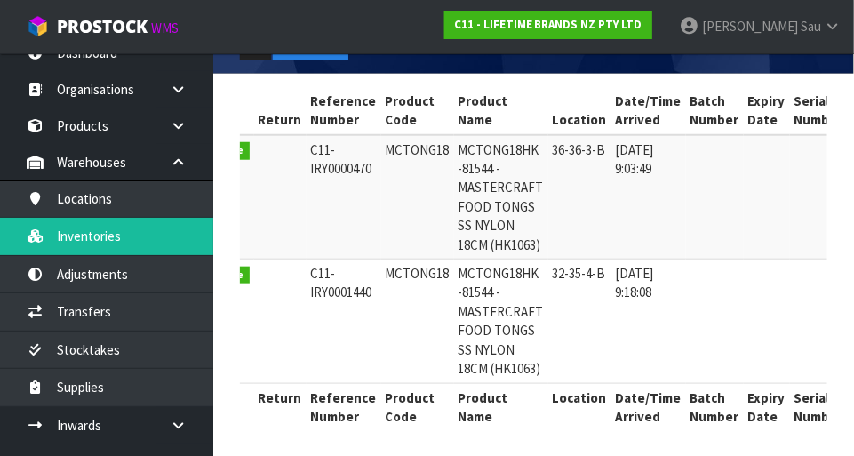
scroll to position [0, 0]
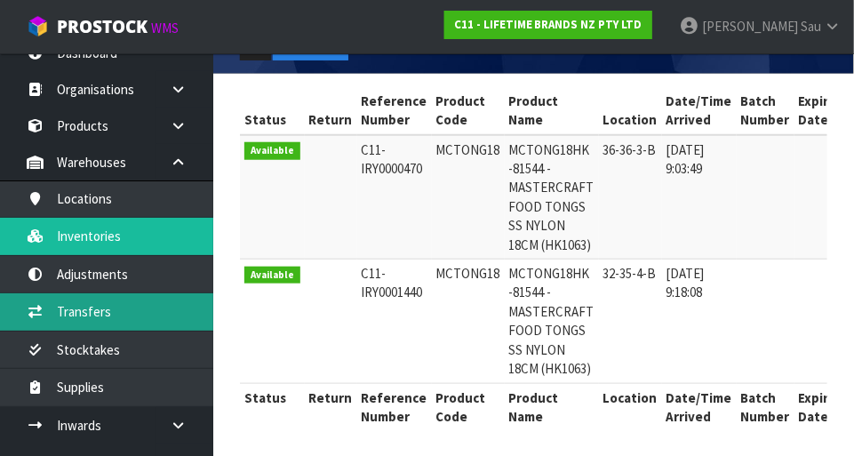
click at [48, 311] on link "Transfers" at bounding box center [106, 311] width 213 height 36
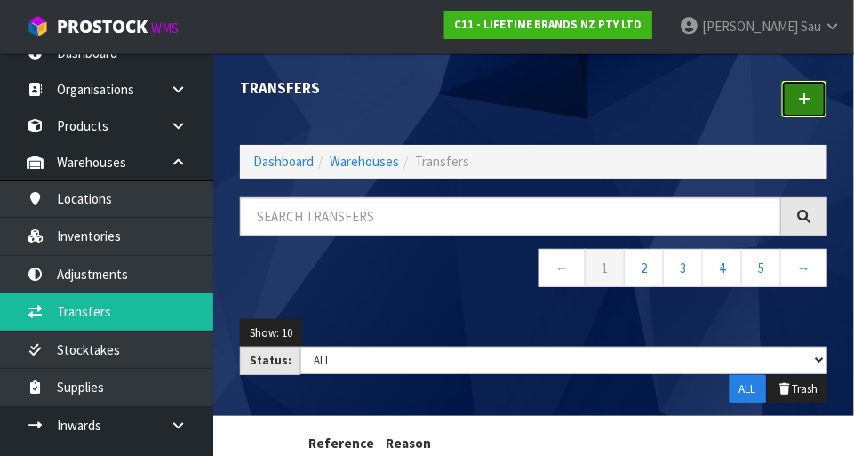
click at [808, 100] on icon at bounding box center [804, 98] width 12 height 13
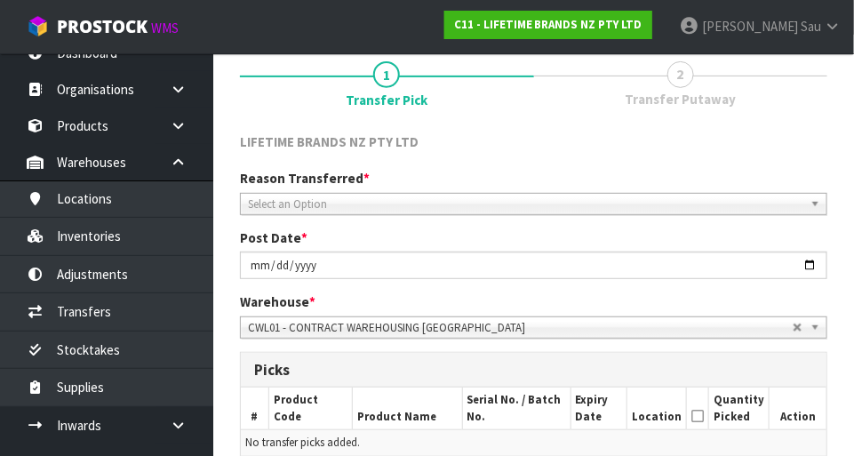
click at [274, 194] on span "Select an Option" at bounding box center [525, 204] width 555 height 21
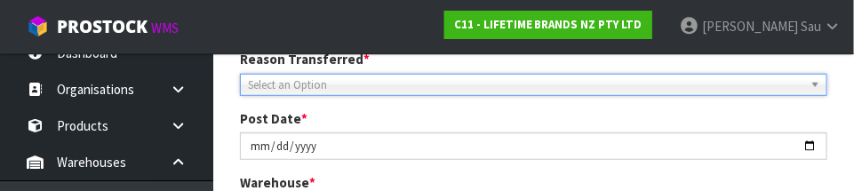
scroll to position [263, 0]
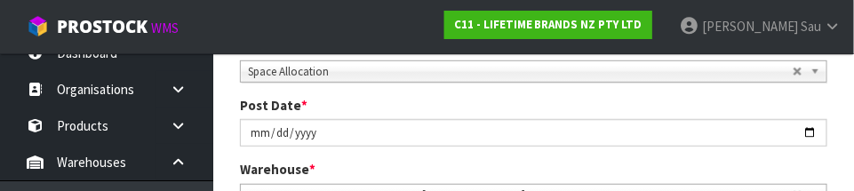
scroll to position [272, 0]
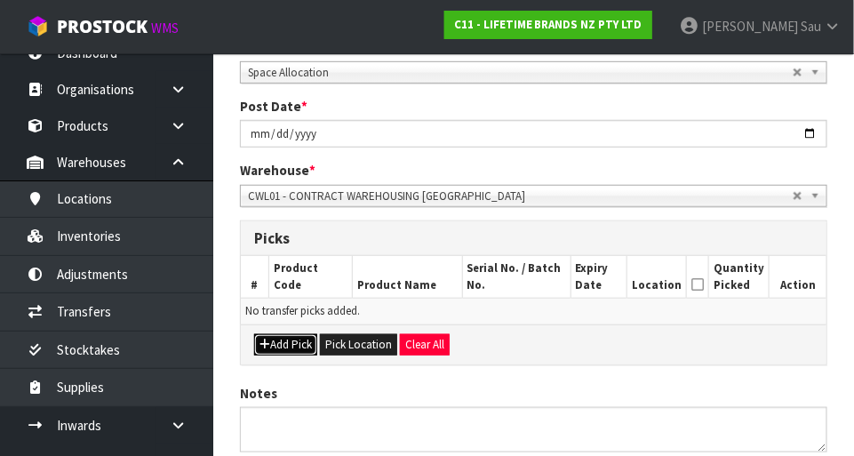
click at [270, 347] on button "Add Pick" at bounding box center [285, 344] width 63 height 21
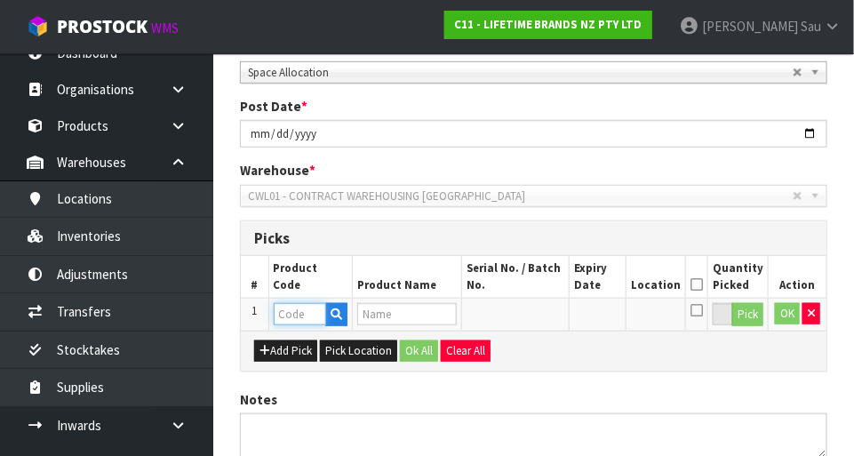
click at [281, 312] on input "text" at bounding box center [300, 314] width 52 height 22
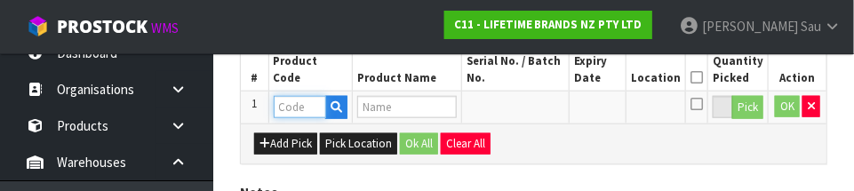
scroll to position [480, 0]
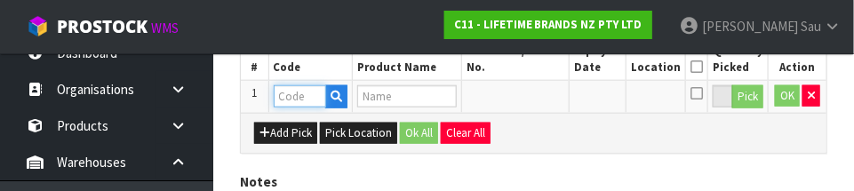
paste input "MCTONG18"
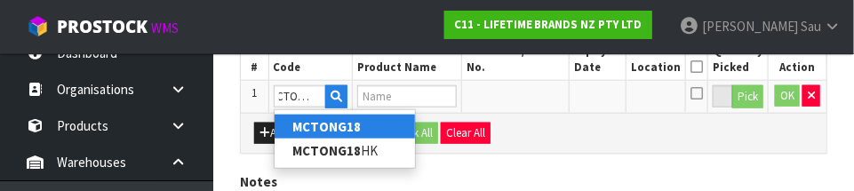
click at [304, 123] on strong "MCTONG18" at bounding box center [326, 126] width 68 height 17
type input "MCTONG18"
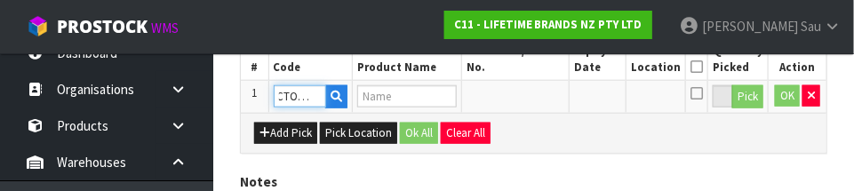
scroll to position [0, 0]
type input "MCTONG18HK -81544 - MASTERCRAFT FOOD TONGS SS NYLON 18CM (HK1063)"
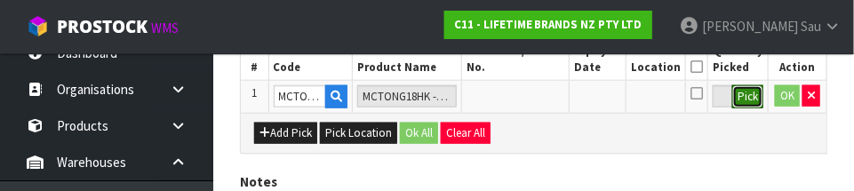
click at [743, 96] on button "Pick" at bounding box center [747, 96] width 31 height 23
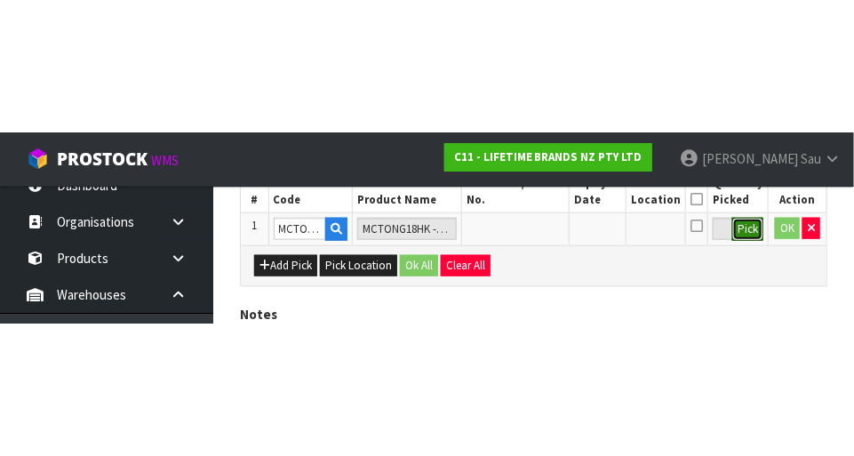
scroll to position [400, 0]
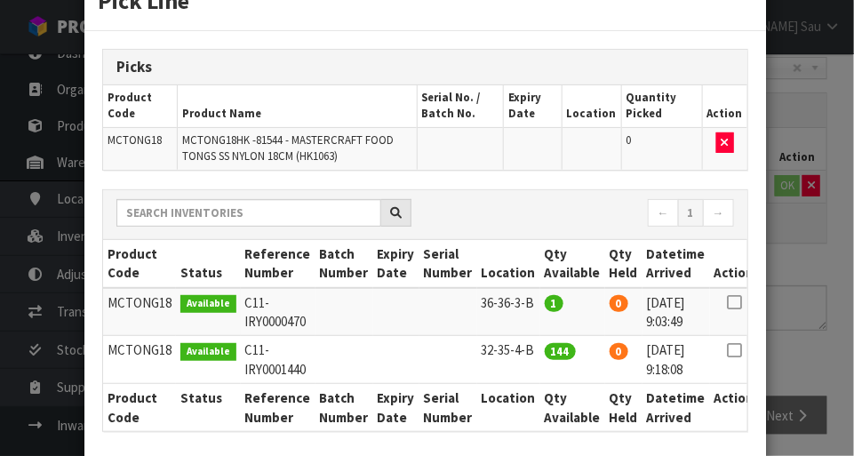
click at [727, 302] on icon at bounding box center [734, 302] width 14 height 1
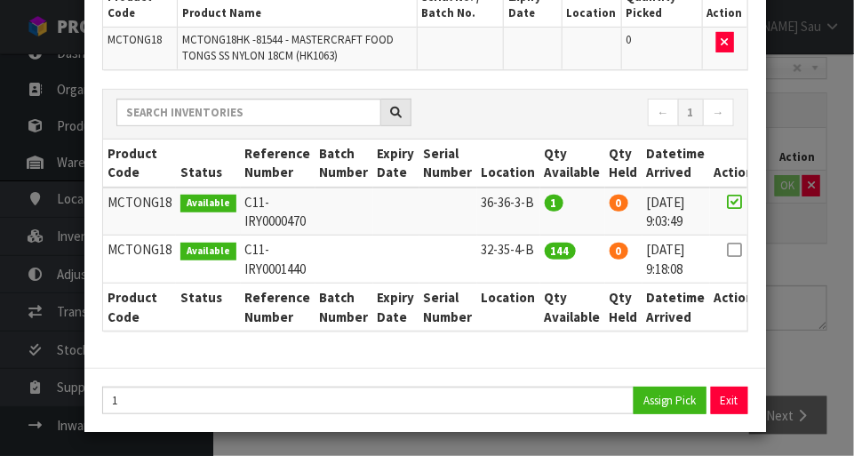
scroll to position [149, 0]
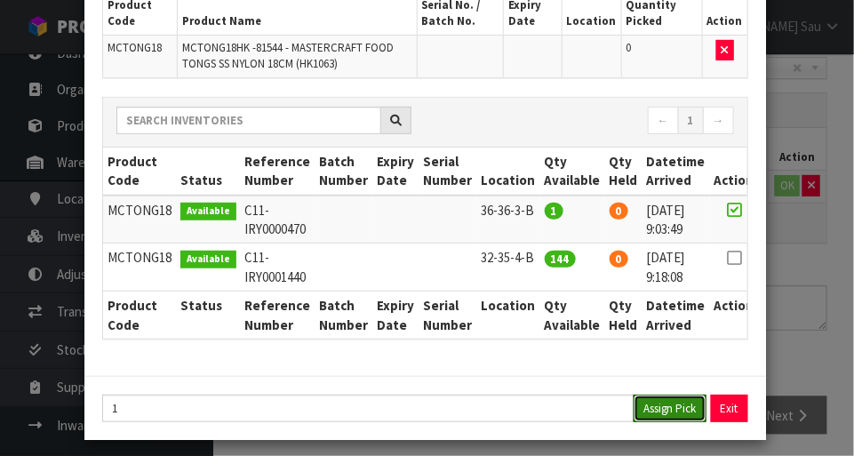
click at [663, 409] on button "Assign Pick" at bounding box center [670, 409] width 73 height 28
type input "1"
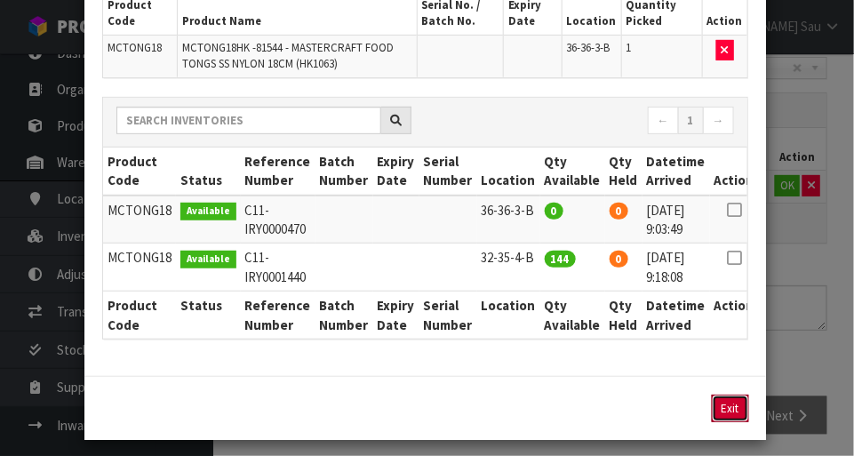
click at [735, 411] on button "Exit" at bounding box center [730, 409] width 37 height 28
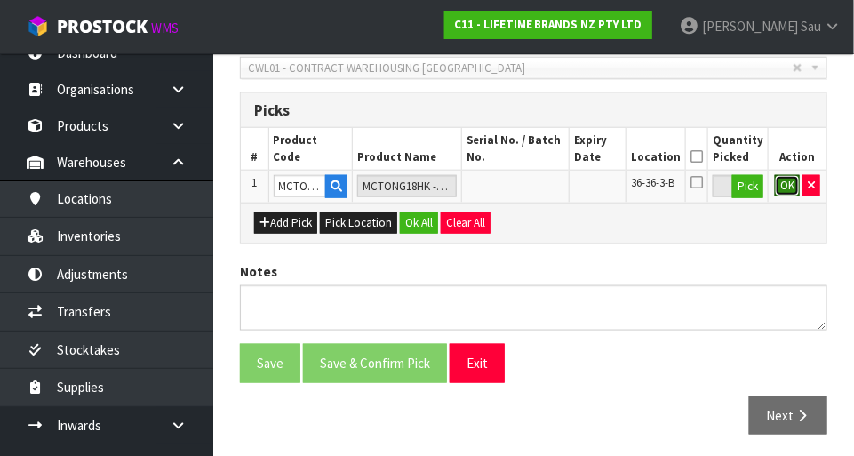
click at [778, 193] on button "OK" at bounding box center [787, 185] width 25 height 21
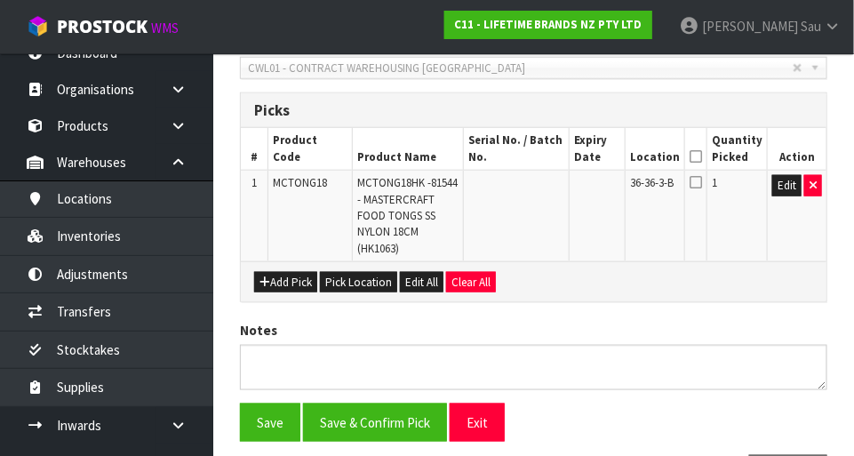
click at [699, 185] on icon at bounding box center [696, 182] width 12 height 14
click at [0, 0] on input "checkbox" at bounding box center [0, 0] width 0 height 0
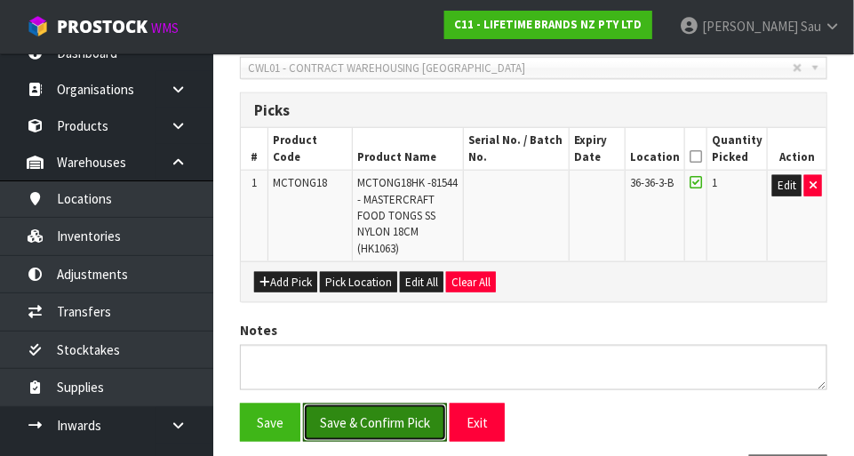
click at [340, 412] on button "Save & Confirm Pick" at bounding box center [375, 423] width 144 height 38
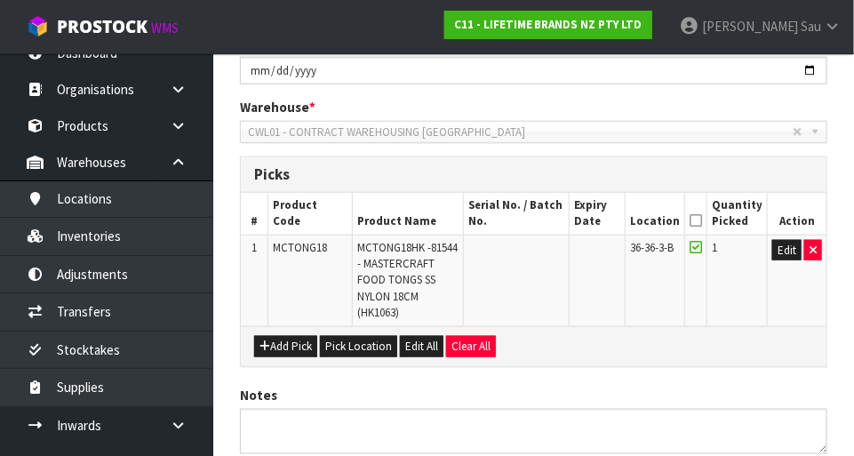
scroll to position [0, 0]
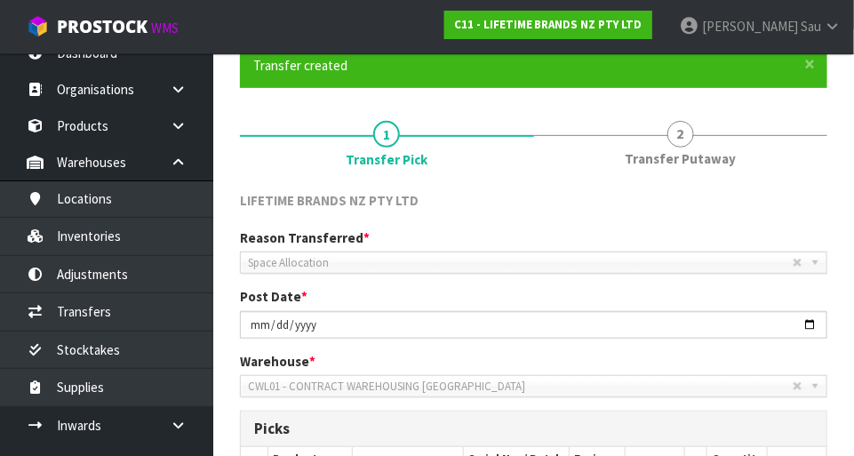
scroll to position [148, 0]
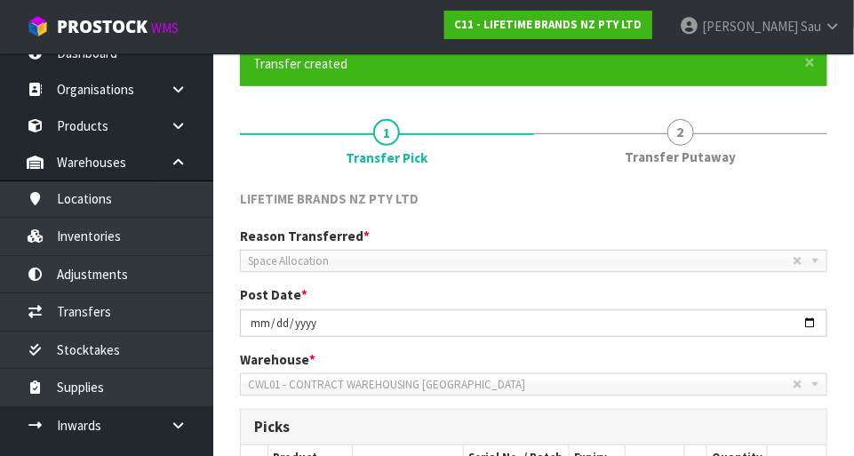
click at [694, 136] on link "2 Transfer Putaway" at bounding box center [681, 140] width 294 height 70
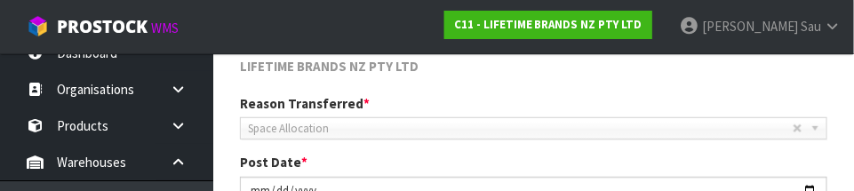
scroll to position [451, 0]
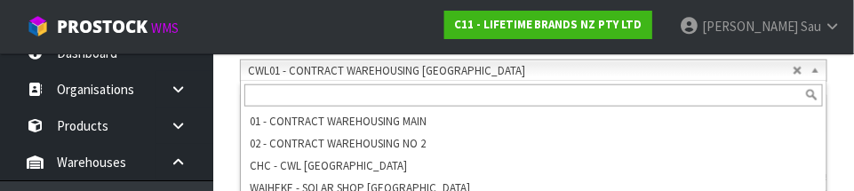
click at [220, 132] on section "× Close Transfer created 1 Transfer Pick 2 Transfer Putaway LIFETIME BRANDS NZ …" at bounding box center [533, 143] width 641 height 859
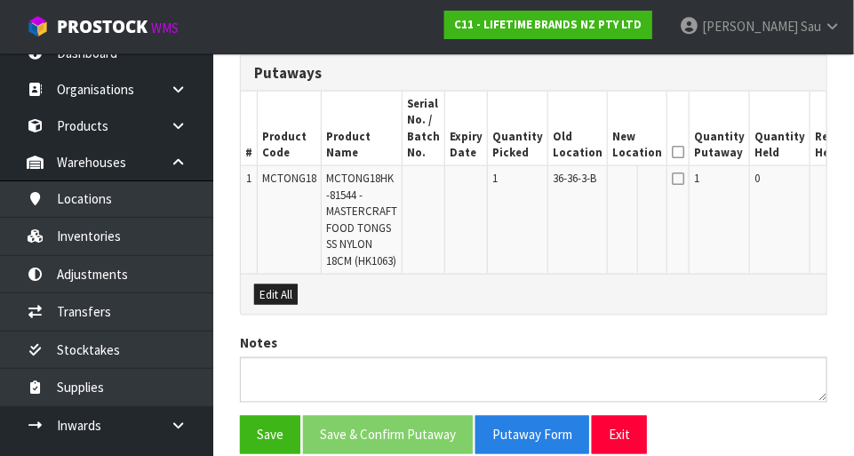
scroll to position [507, 0]
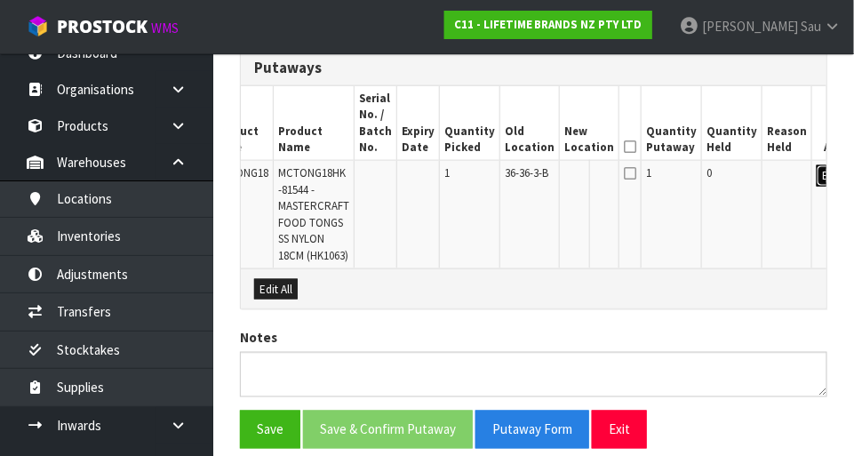
click at [817, 182] on button "Edit" at bounding box center [831, 175] width 29 height 21
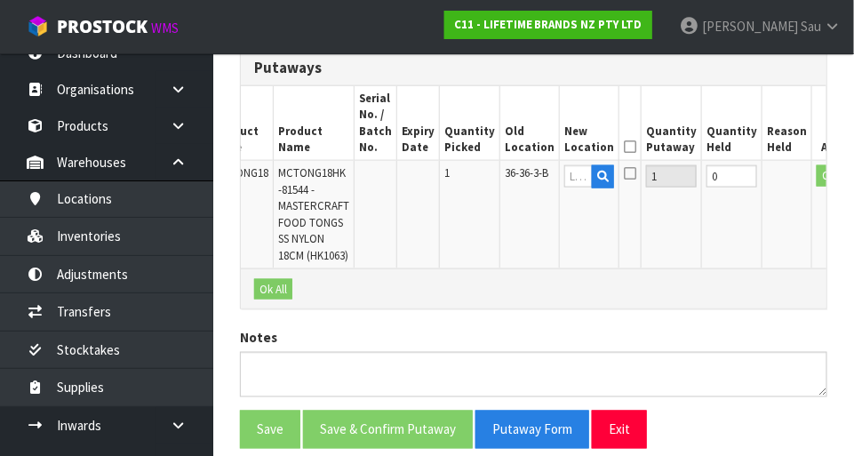
scroll to position [0, 43]
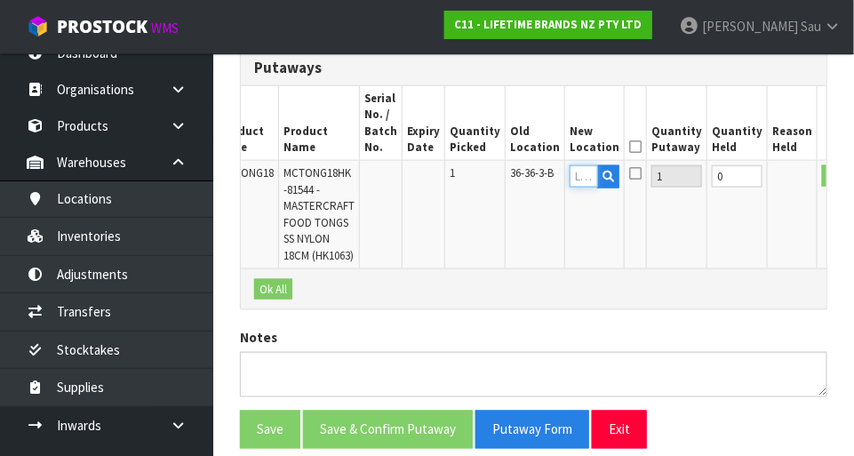
click at [570, 172] on input "text" at bounding box center [584, 176] width 28 height 22
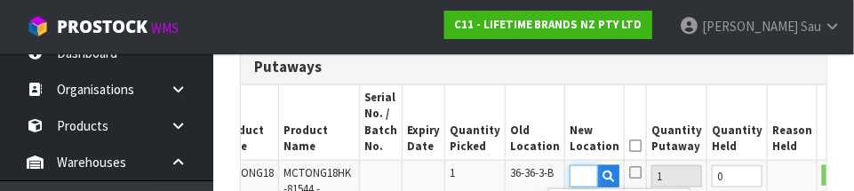
scroll to position [0, 27]
type input "32-35-4-B"
click at [822, 177] on button "OK" at bounding box center [834, 175] width 25 height 21
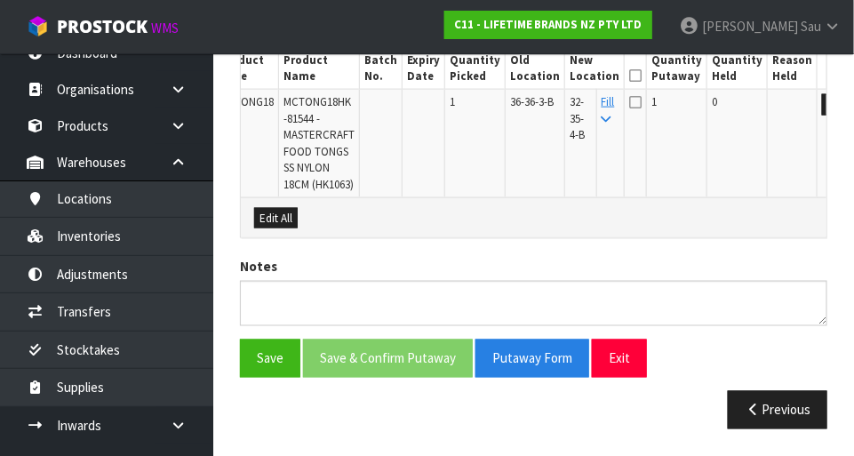
scroll to position [584, 0]
click at [629, 76] on icon at bounding box center [635, 76] width 12 height 1
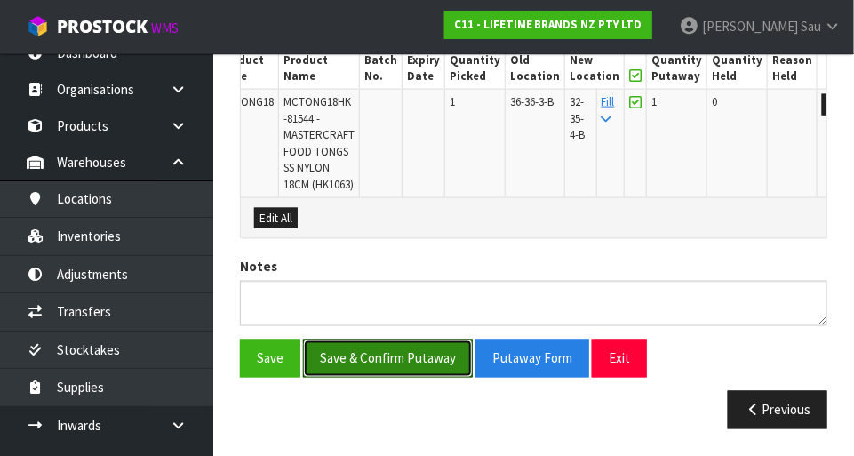
click at [393, 362] on button "Save & Confirm Putaway" at bounding box center [388, 359] width 170 height 38
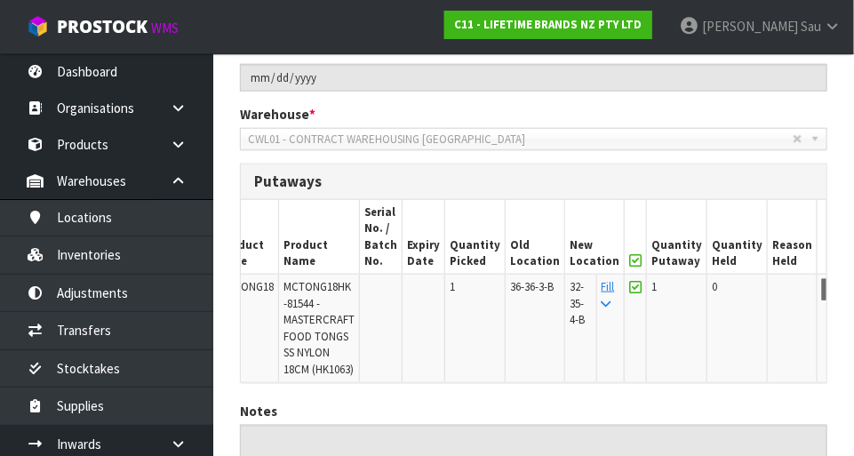
scroll to position [551, 0]
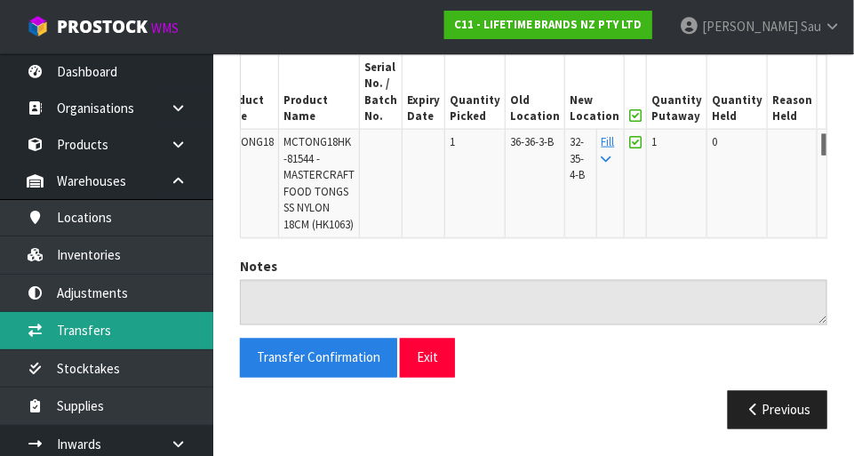
click at [81, 330] on link "Transfers" at bounding box center [106, 330] width 213 height 36
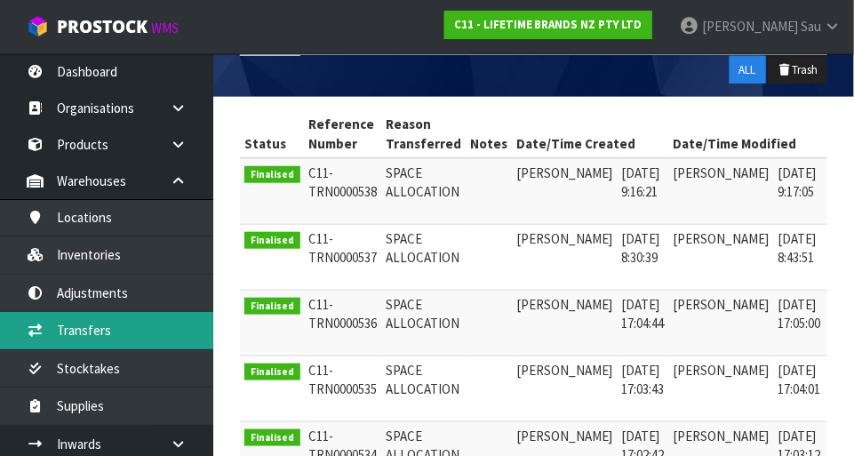
scroll to position [314, 0]
